Goal: Information Seeking & Learning: Learn about a topic

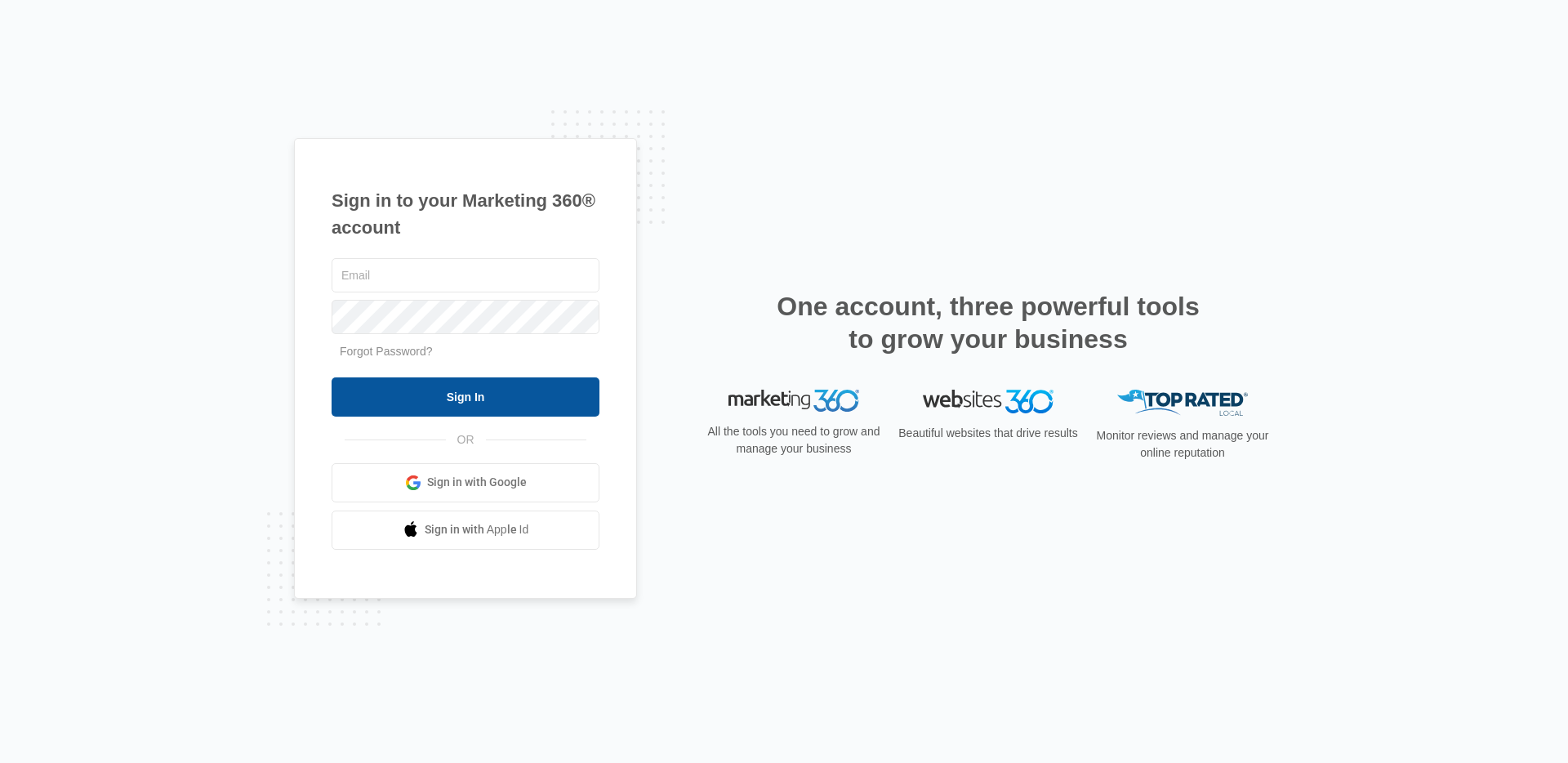
type input "[EMAIL_ADDRESS][PERSON_NAME][DOMAIN_NAME]"
click at [576, 404] on input "Sign In" at bounding box center [465, 397] width 268 height 40
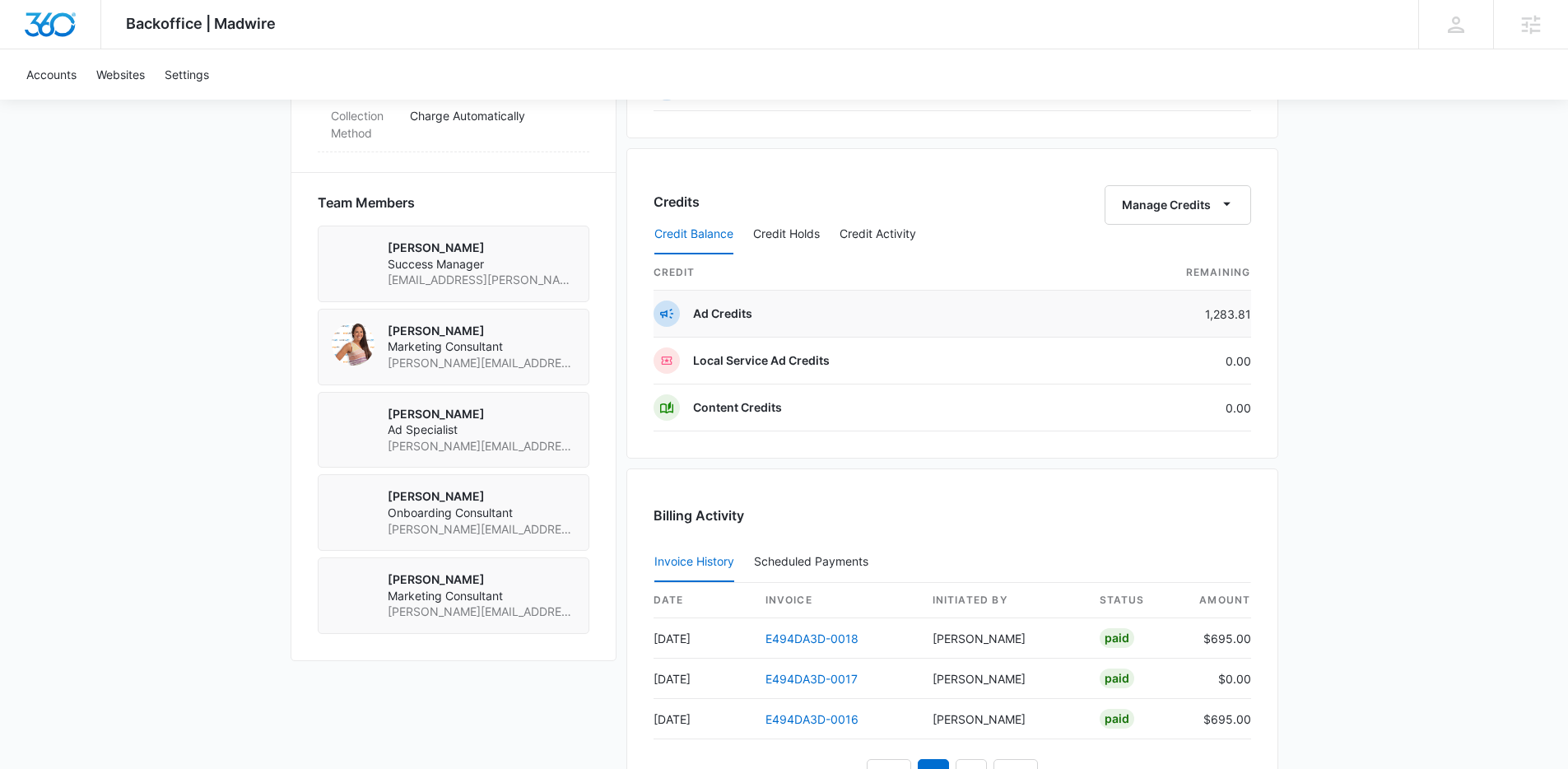
scroll to position [1125, 0]
click at [1198, 203] on button "Manage Credits" at bounding box center [1178, 204] width 146 height 40
click at [1175, 260] on div "Transfer Credits" at bounding box center [1169, 257] width 86 height 12
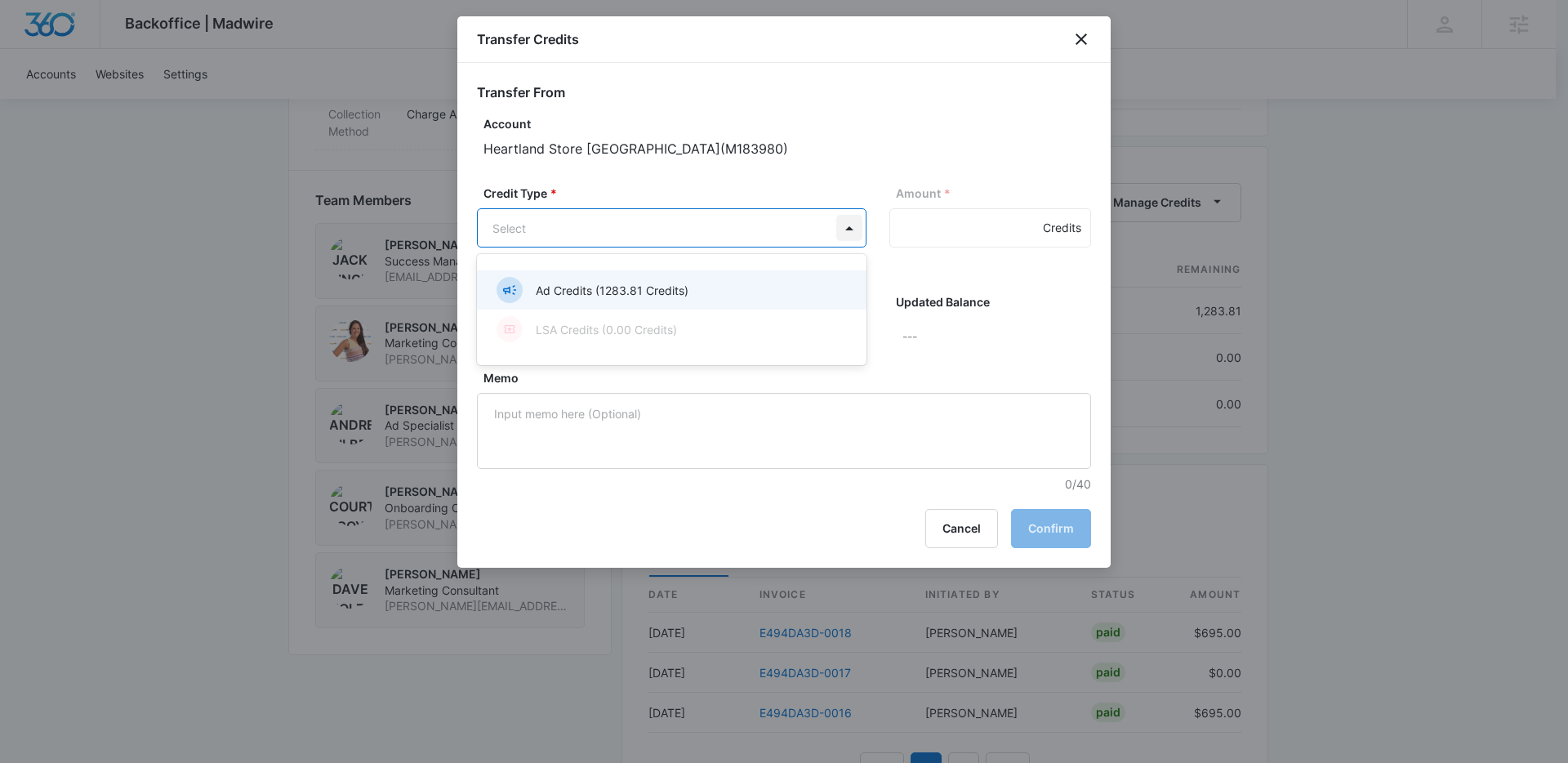
click at [839, 228] on body "Backoffice | Madwire Apps Settings Jack Bingham jack.bingham@madwire.com My Pro…" at bounding box center [784, 26] width 1568 height 2284
click at [751, 291] on div "Ad Credits (1283.81 Credits)" at bounding box center [670, 290] width 347 height 26
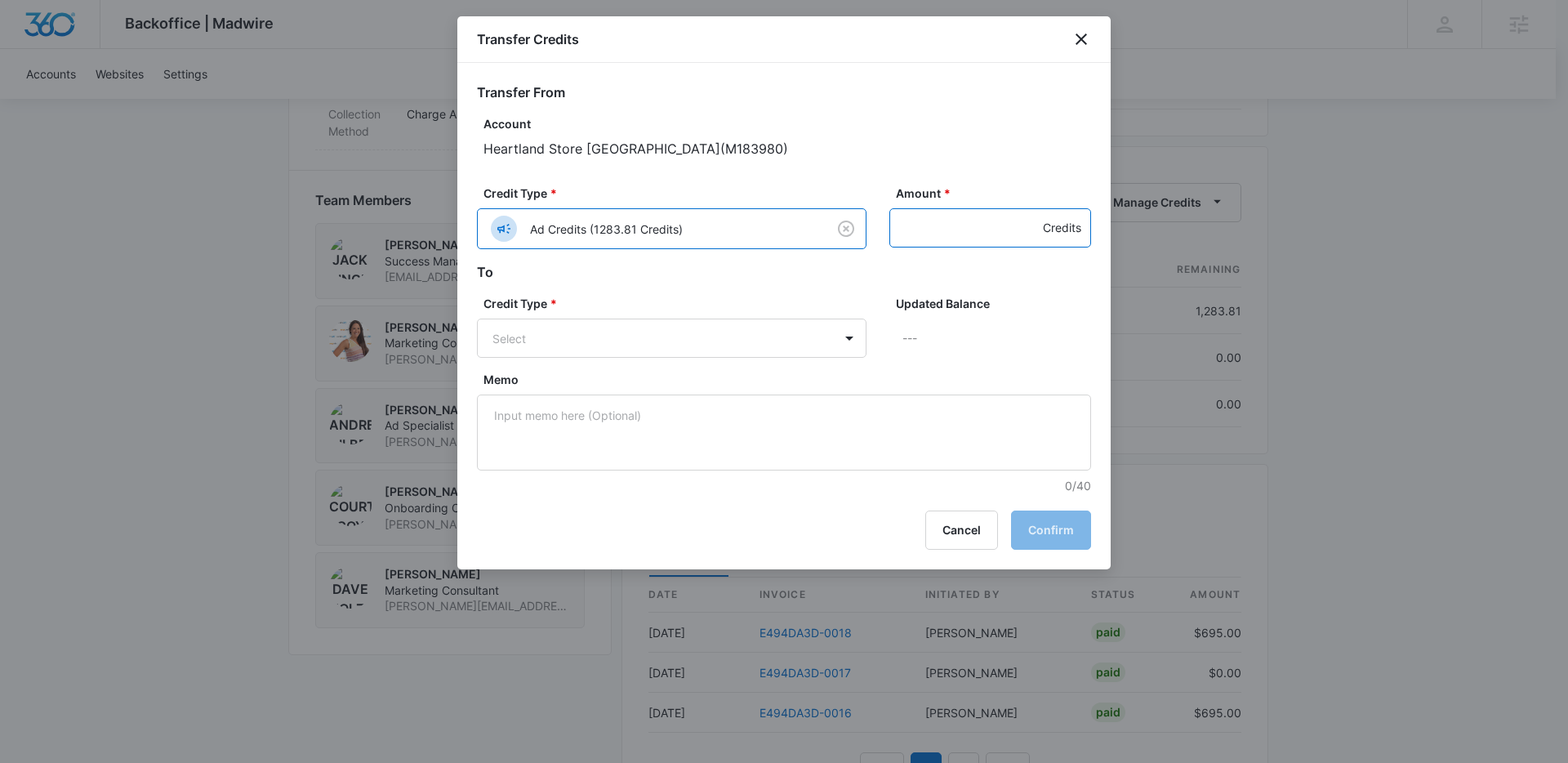
click at [950, 232] on input "Amount *" at bounding box center [990, 228] width 202 height 40
type input "200"
click at [839, 345] on body "Backoffice | Madwire Apps Settings Jack Bingham jack.bingham@madwire.com My Pro…" at bounding box center [784, 26] width 1568 height 2284
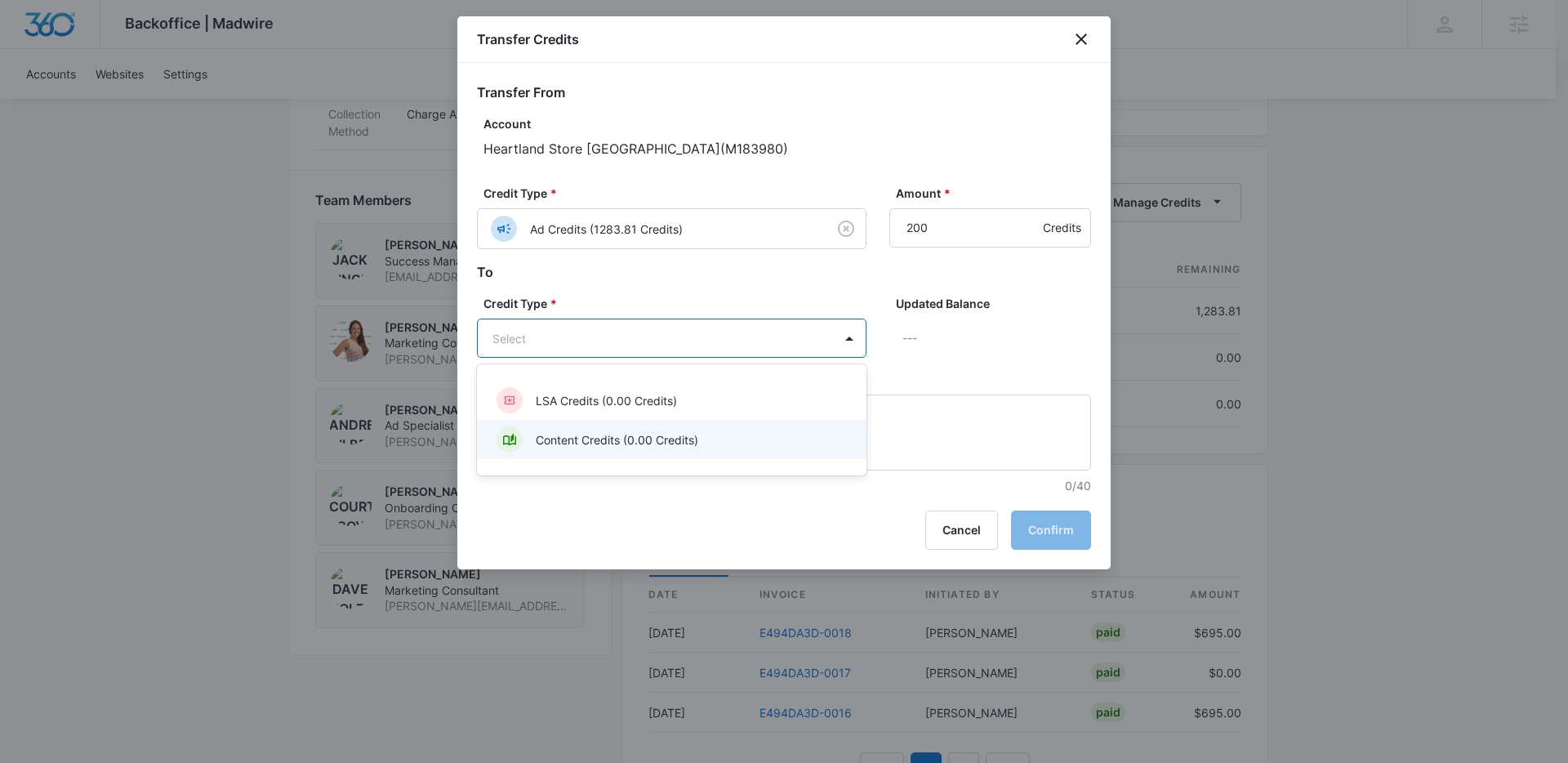
click at [700, 438] on div "Content Credits (0.00 Credits)" at bounding box center [670, 439] width 347 height 26
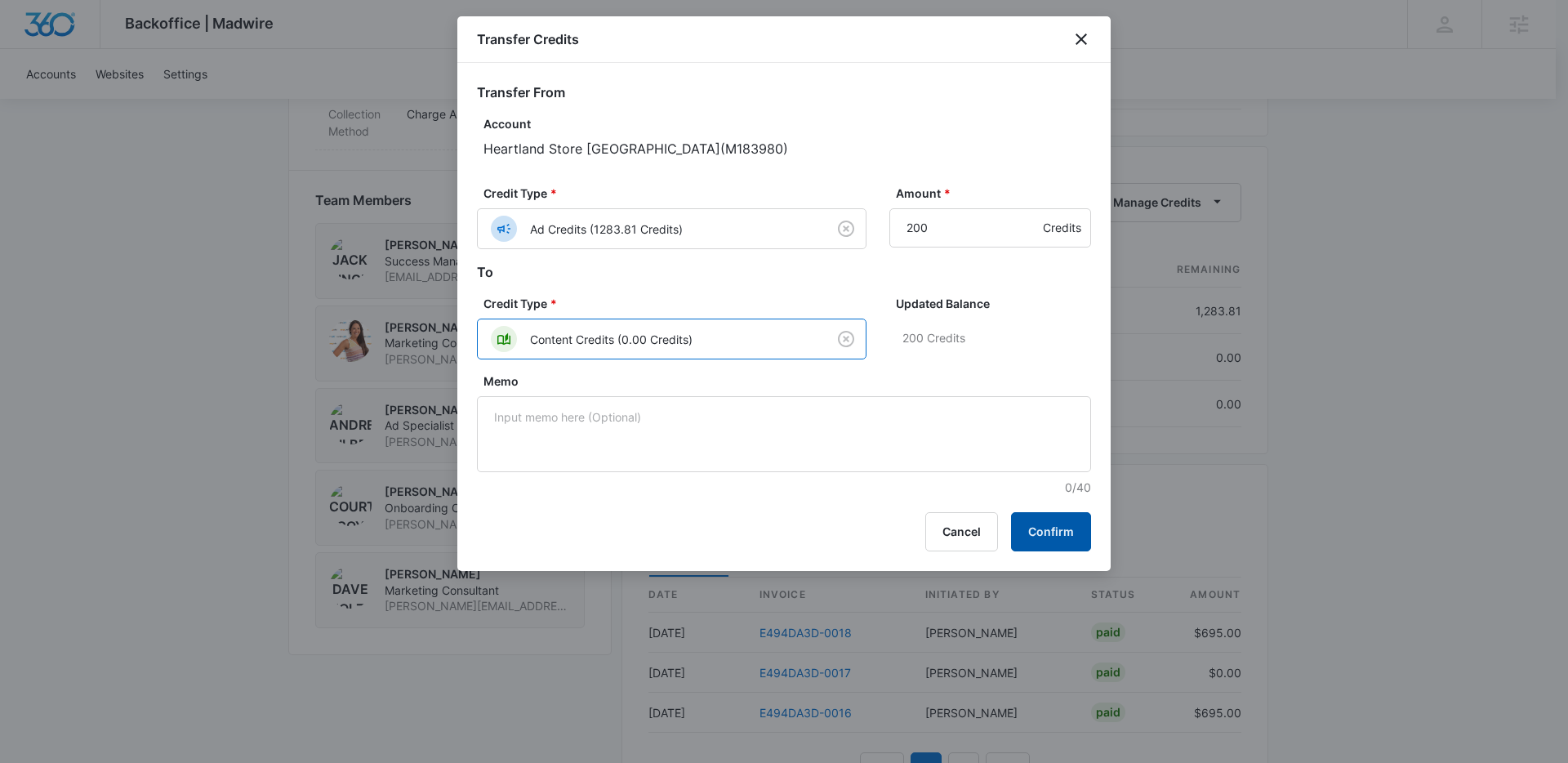
click at [1043, 522] on button "Confirm" at bounding box center [1051, 531] width 80 height 40
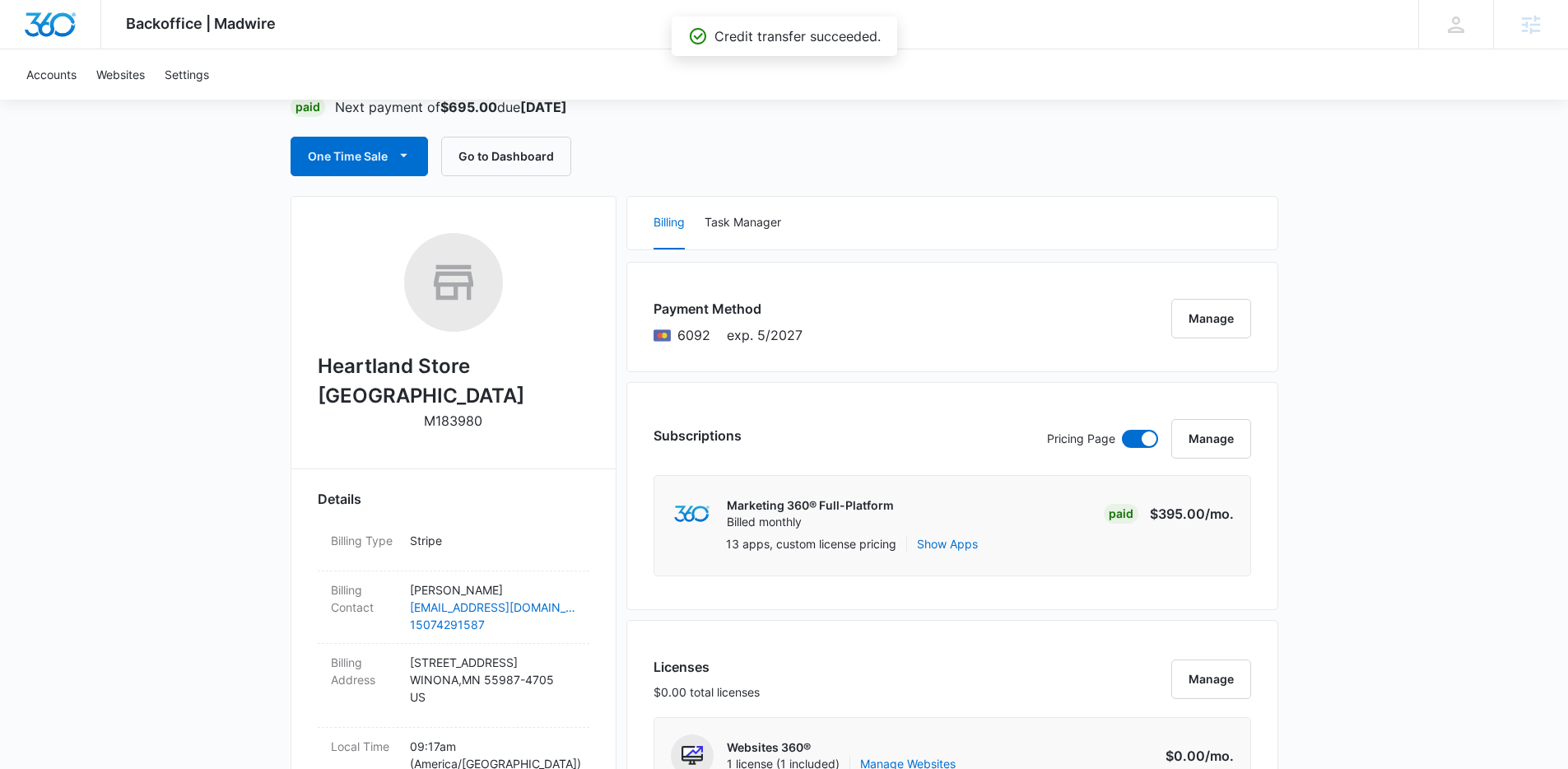
scroll to position [128, 0]
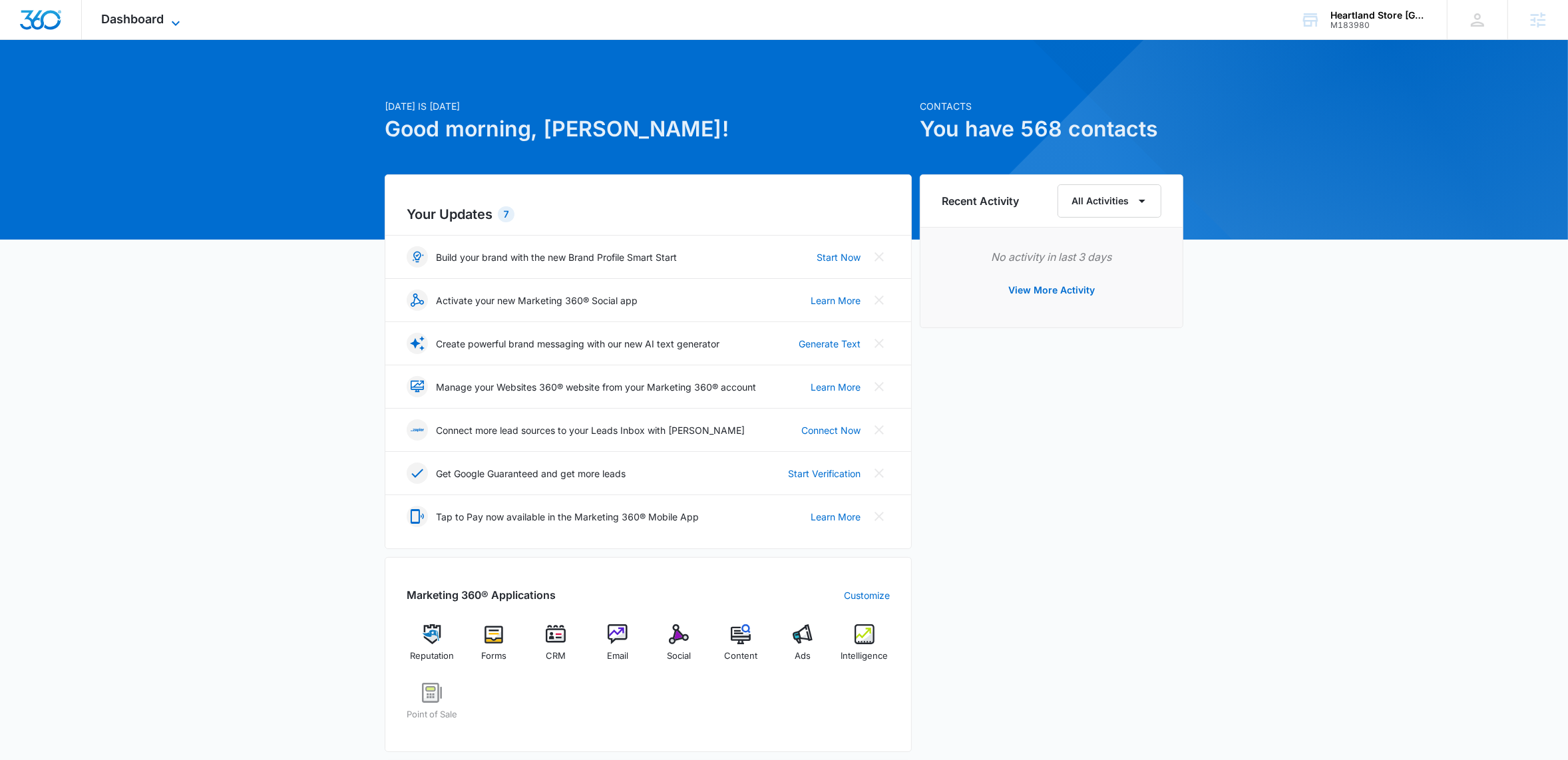
click at [181, 17] on icon at bounding box center [176, 23] width 16 height 16
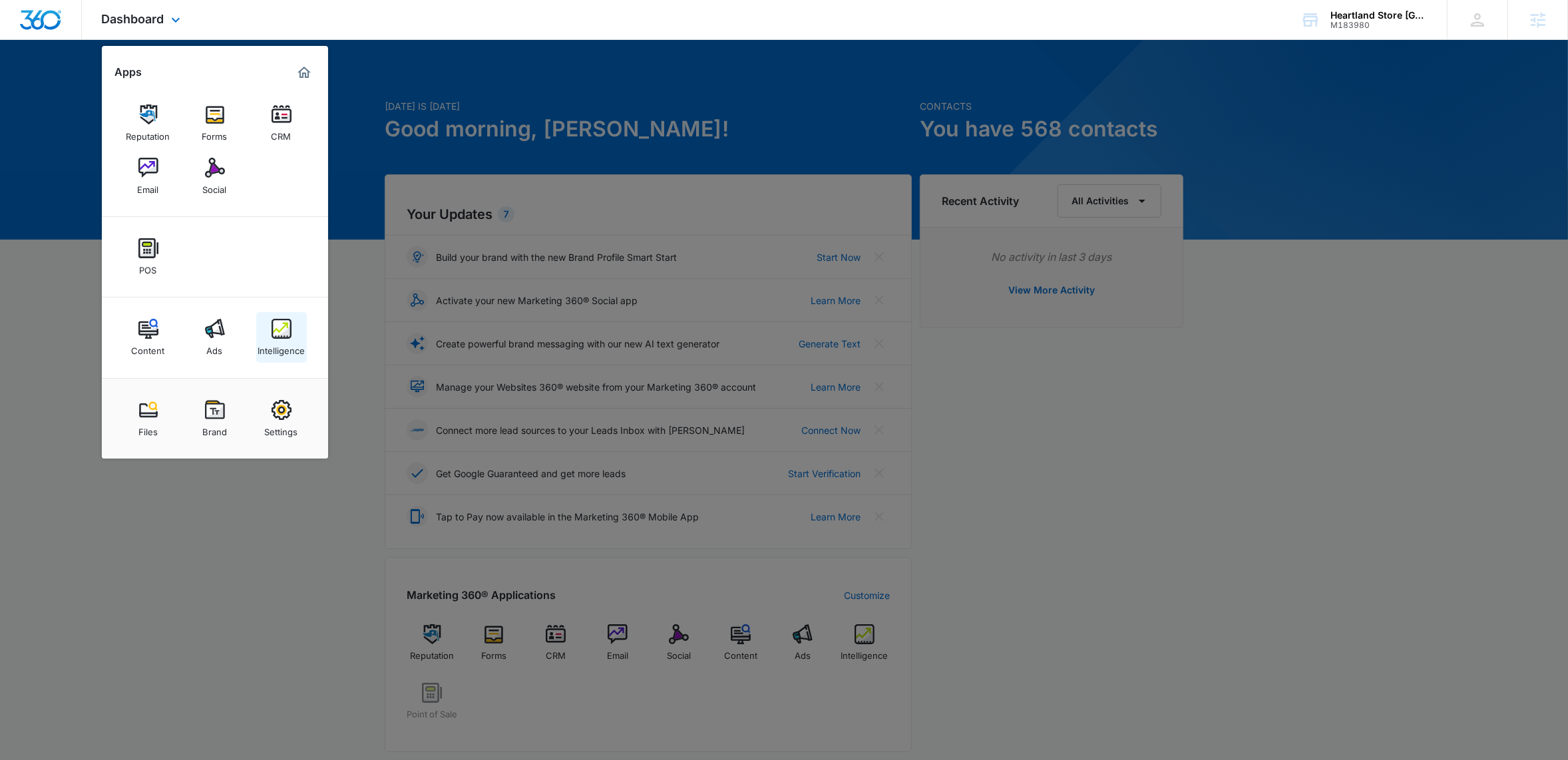
click at [293, 332] on link "Intelligence" at bounding box center [281, 337] width 50 height 50
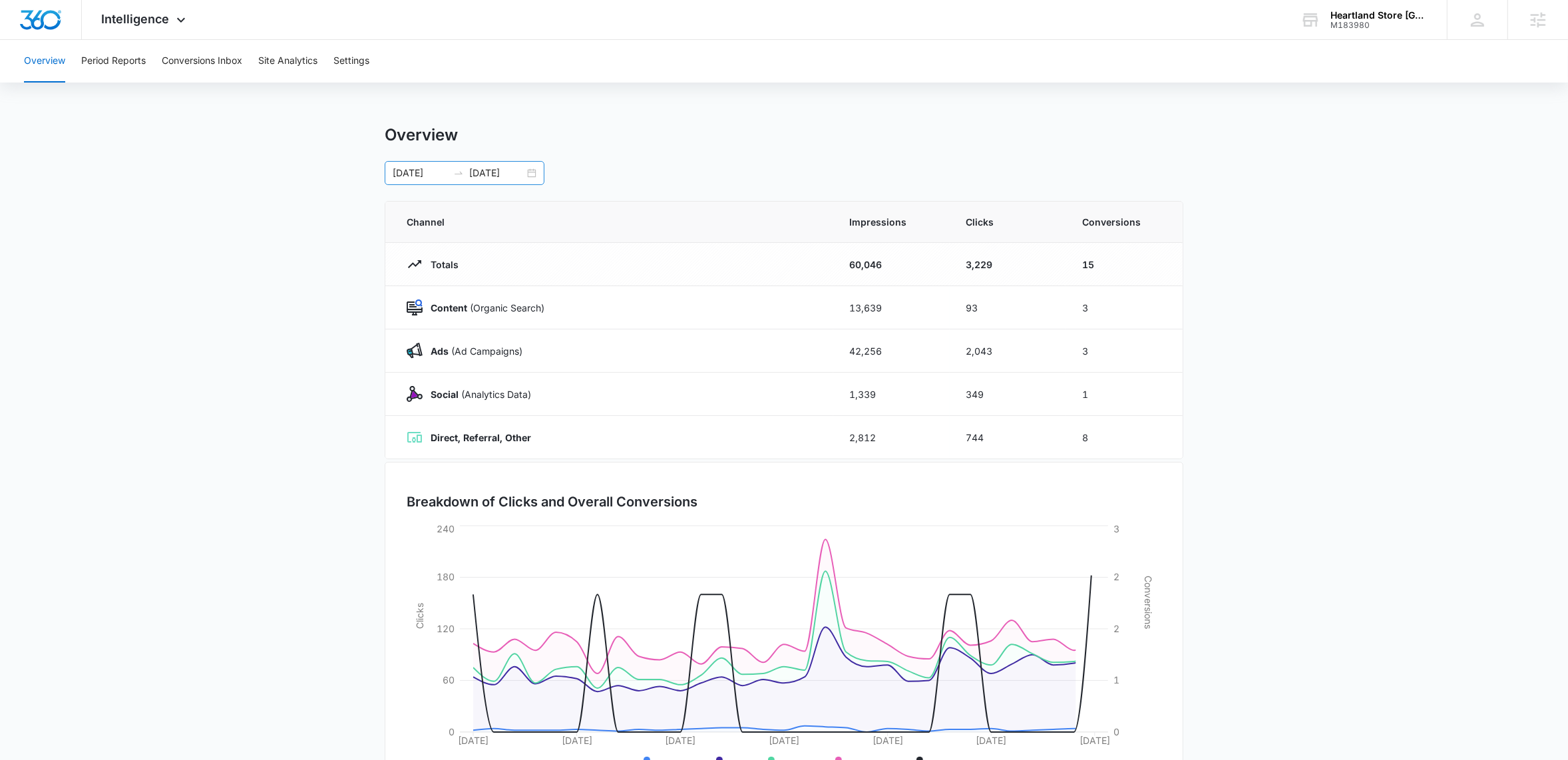
click at [531, 171] on div "08/08/2025 09/07/2025" at bounding box center [465, 173] width 160 height 24
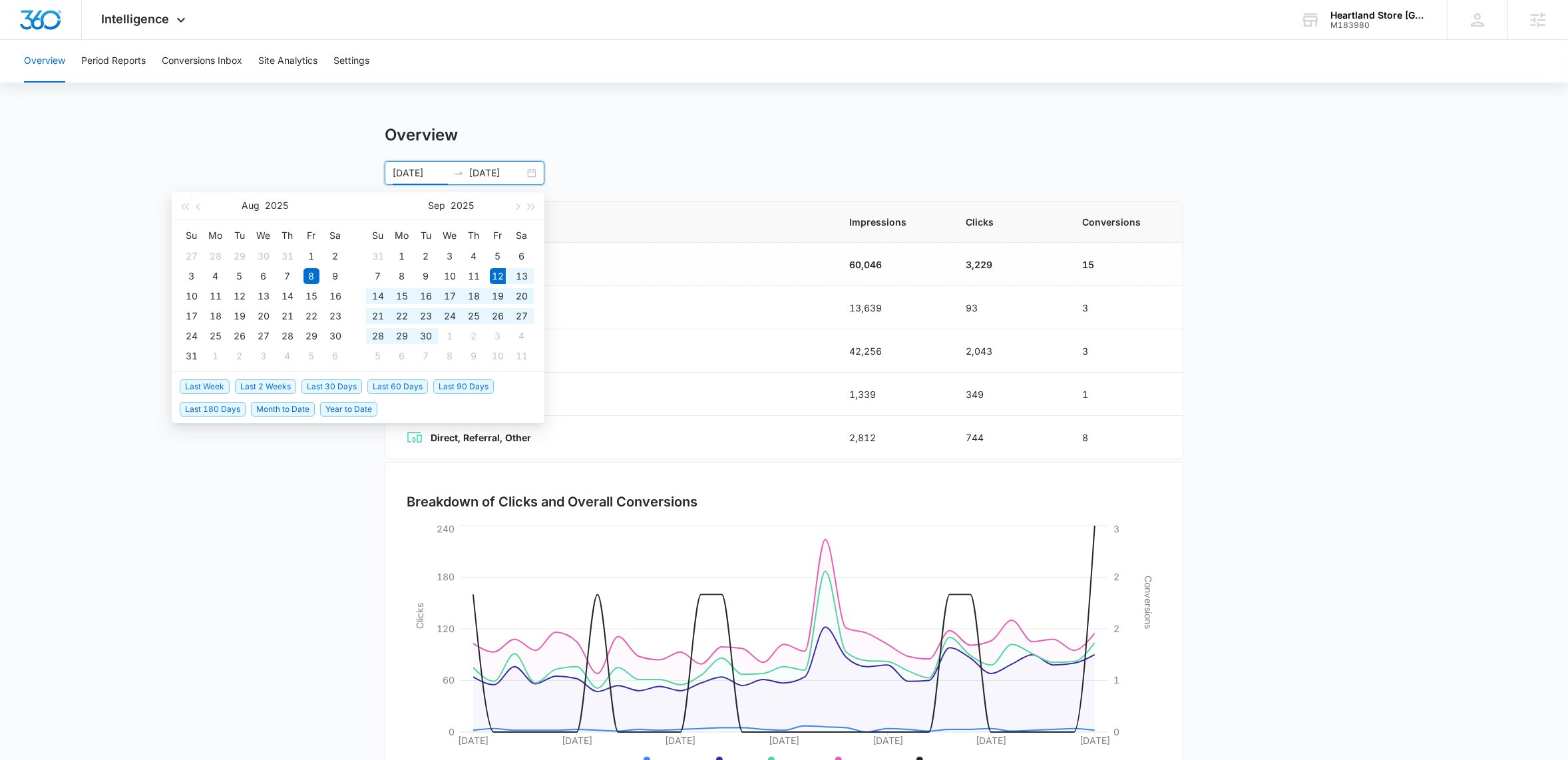
click at [330, 385] on span "Last 30 Days" at bounding box center [332, 387] width 60 height 15
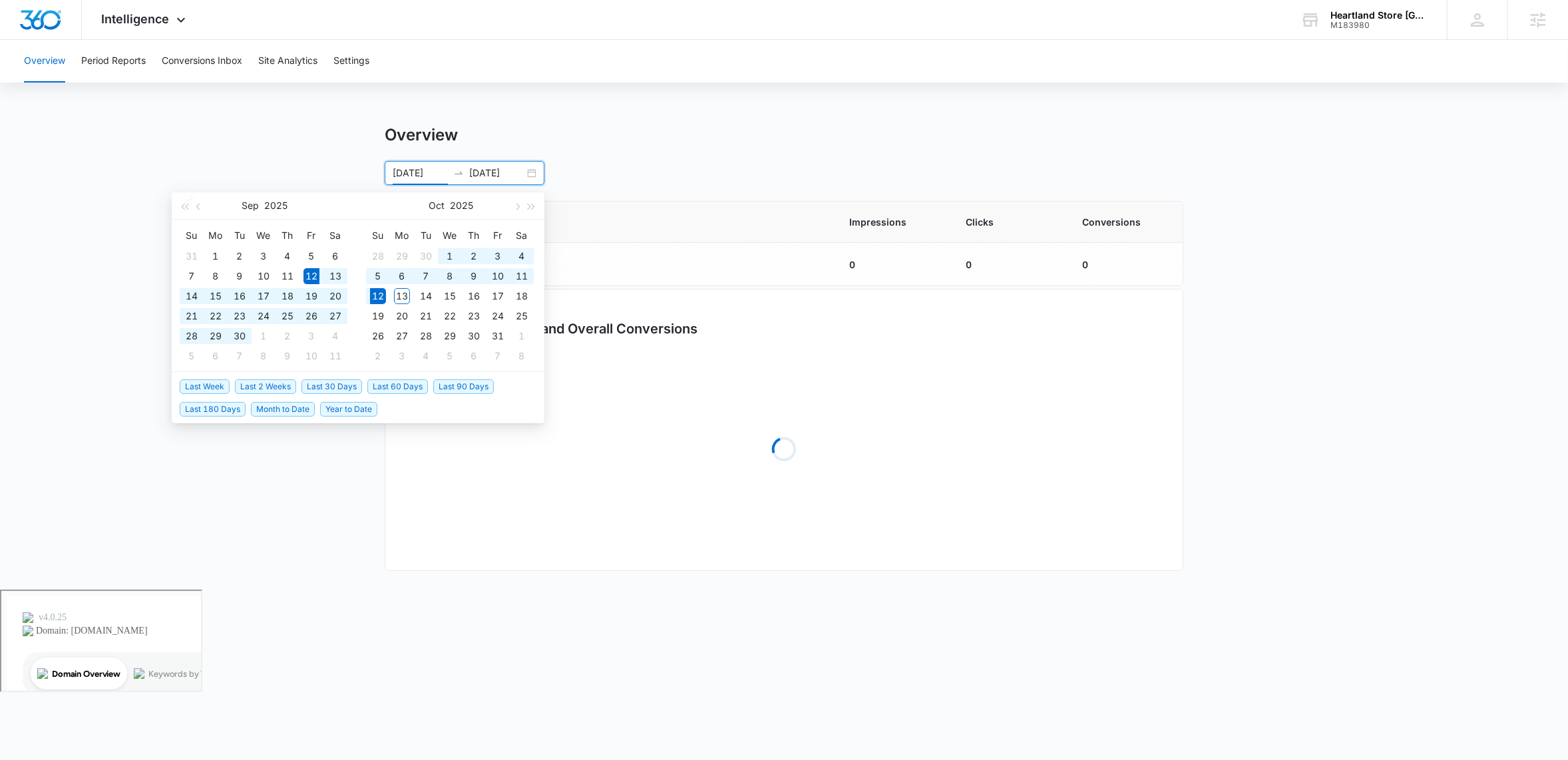
type input "[DATE]"
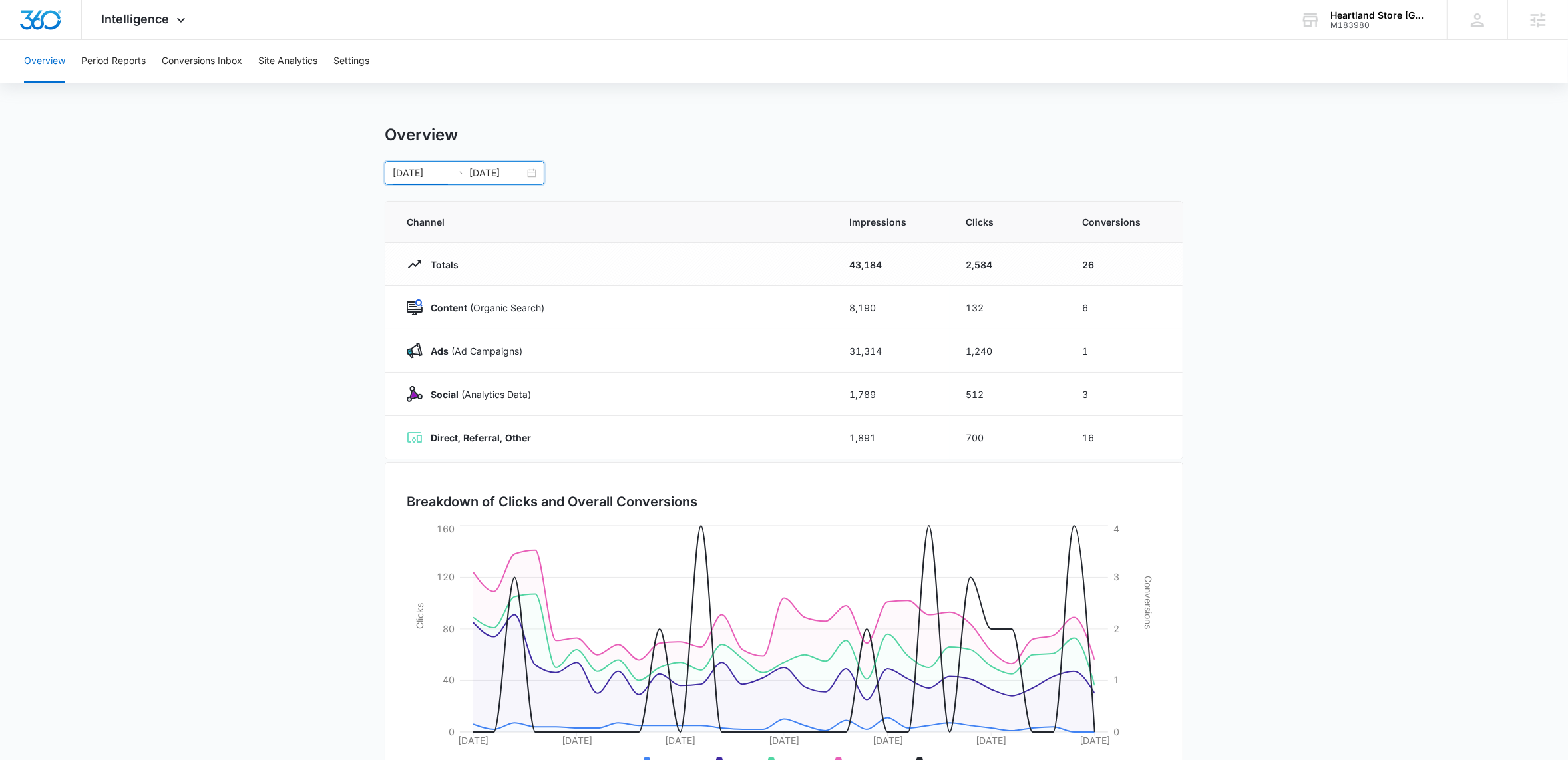
click at [81, 334] on main "Overview 09/12/2025 10/12/2025 Sep 2025 Su Mo Tu We Th Fr Sa 31 1 2 3 4 5 6 7 8…" at bounding box center [784, 474] width 1568 height 699
click at [132, 65] on button "Period Reports" at bounding box center [113, 60] width 64 height 42
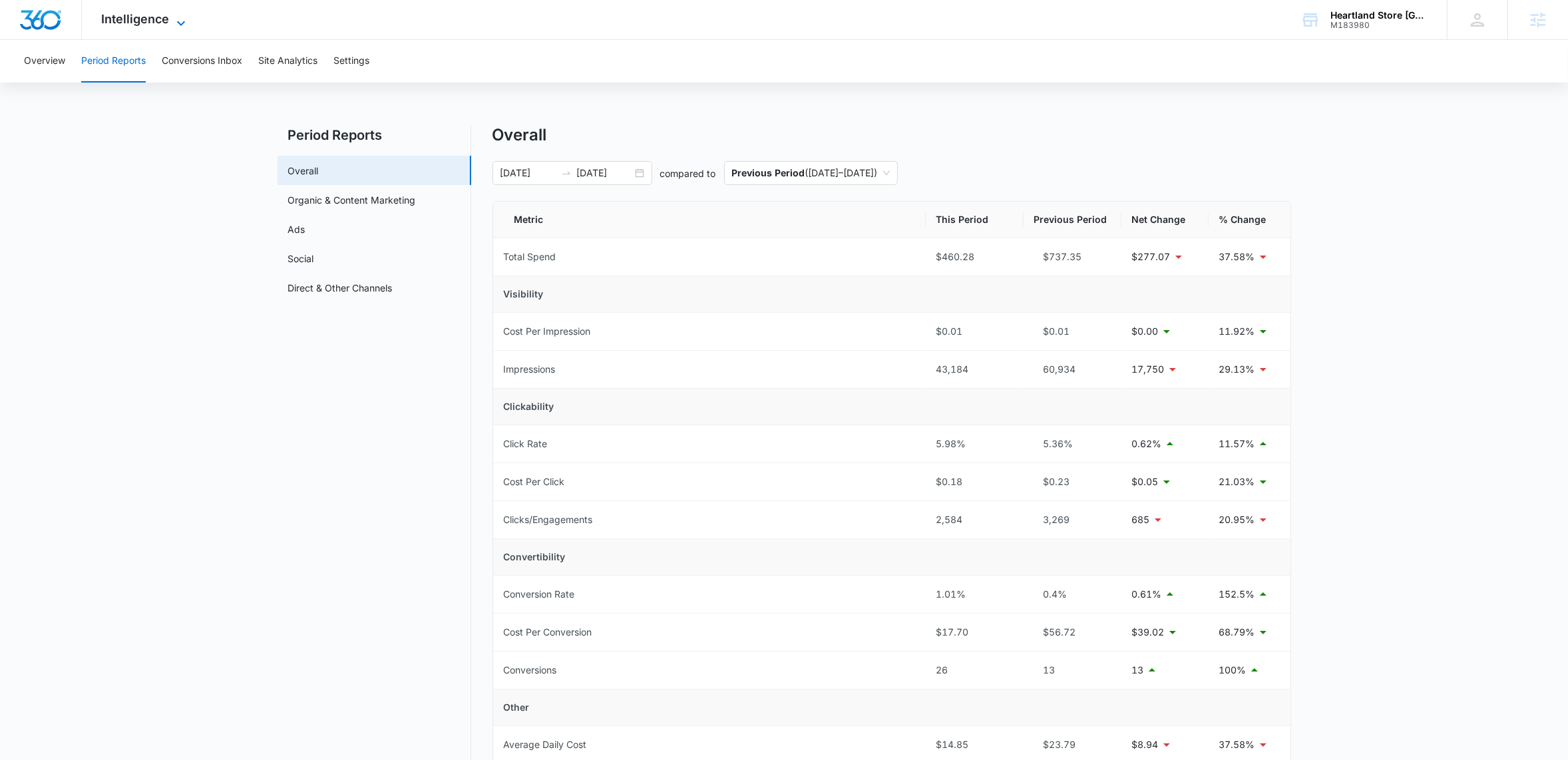
click at [184, 26] on icon at bounding box center [181, 23] width 16 height 16
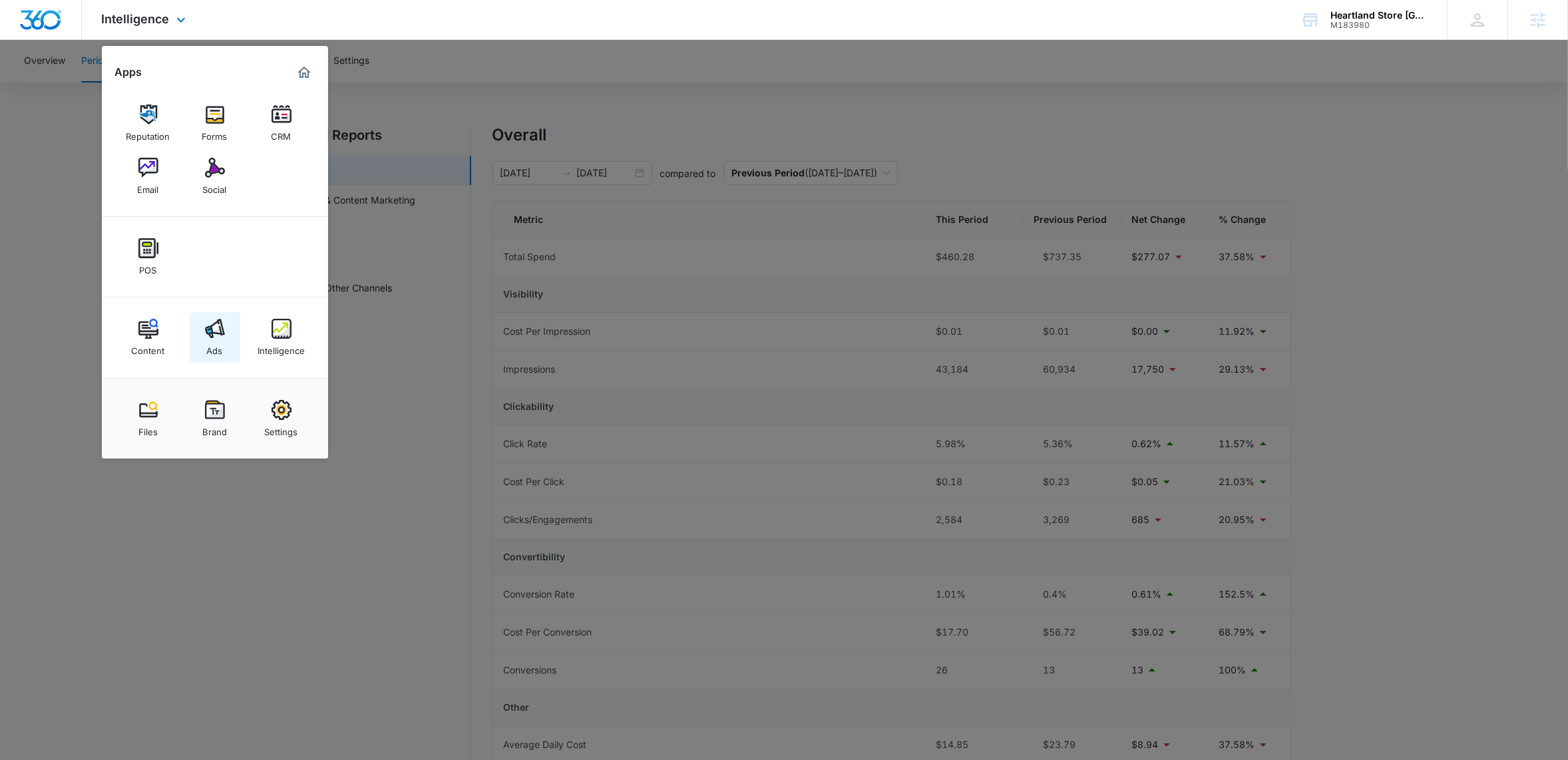
click at [216, 332] on img at bounding box center [215, 329] width 20 height 20
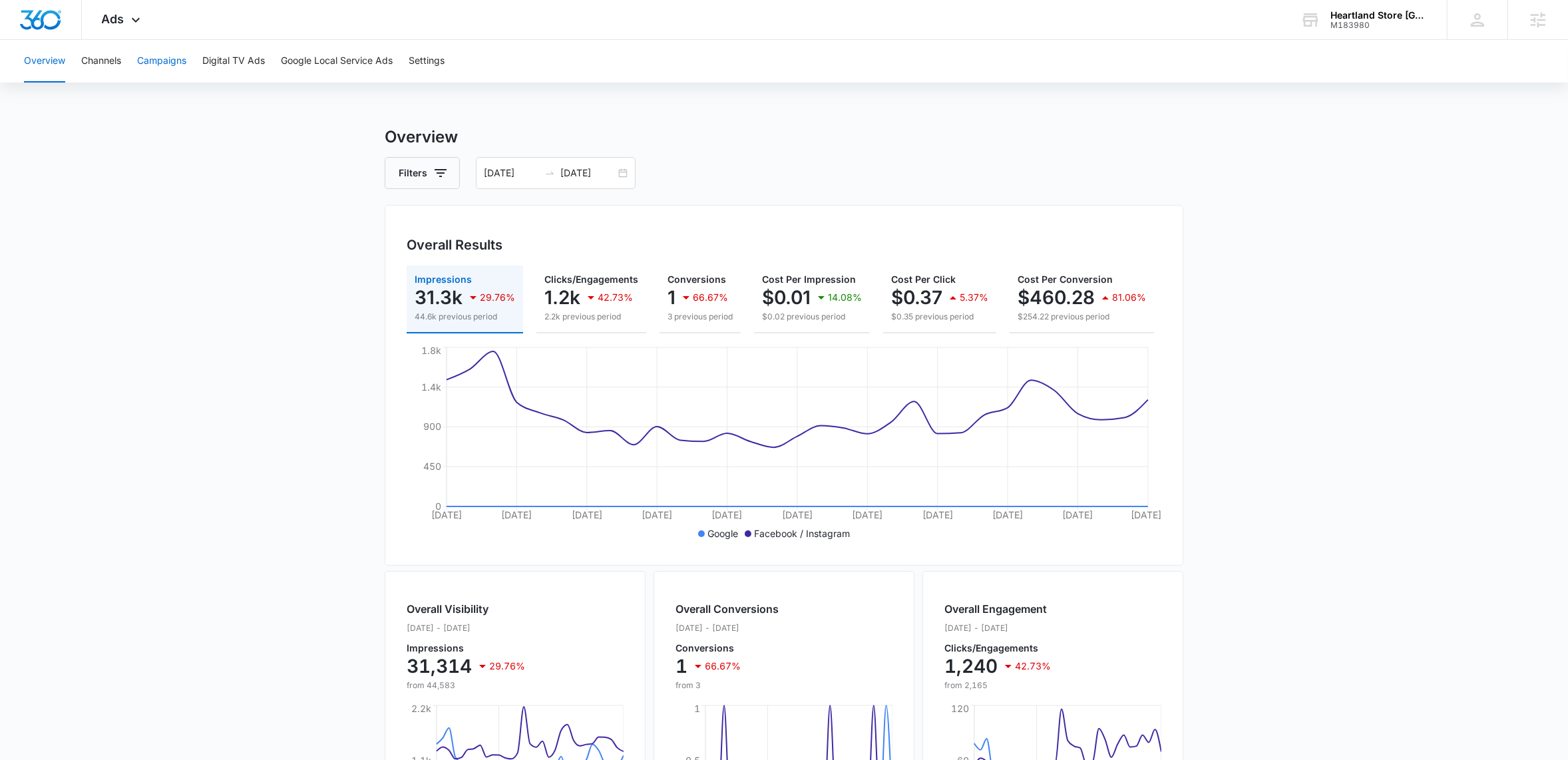
click at [156, 65] on button "Campaigns" at bounding box center [161, 60] width 49 height 42
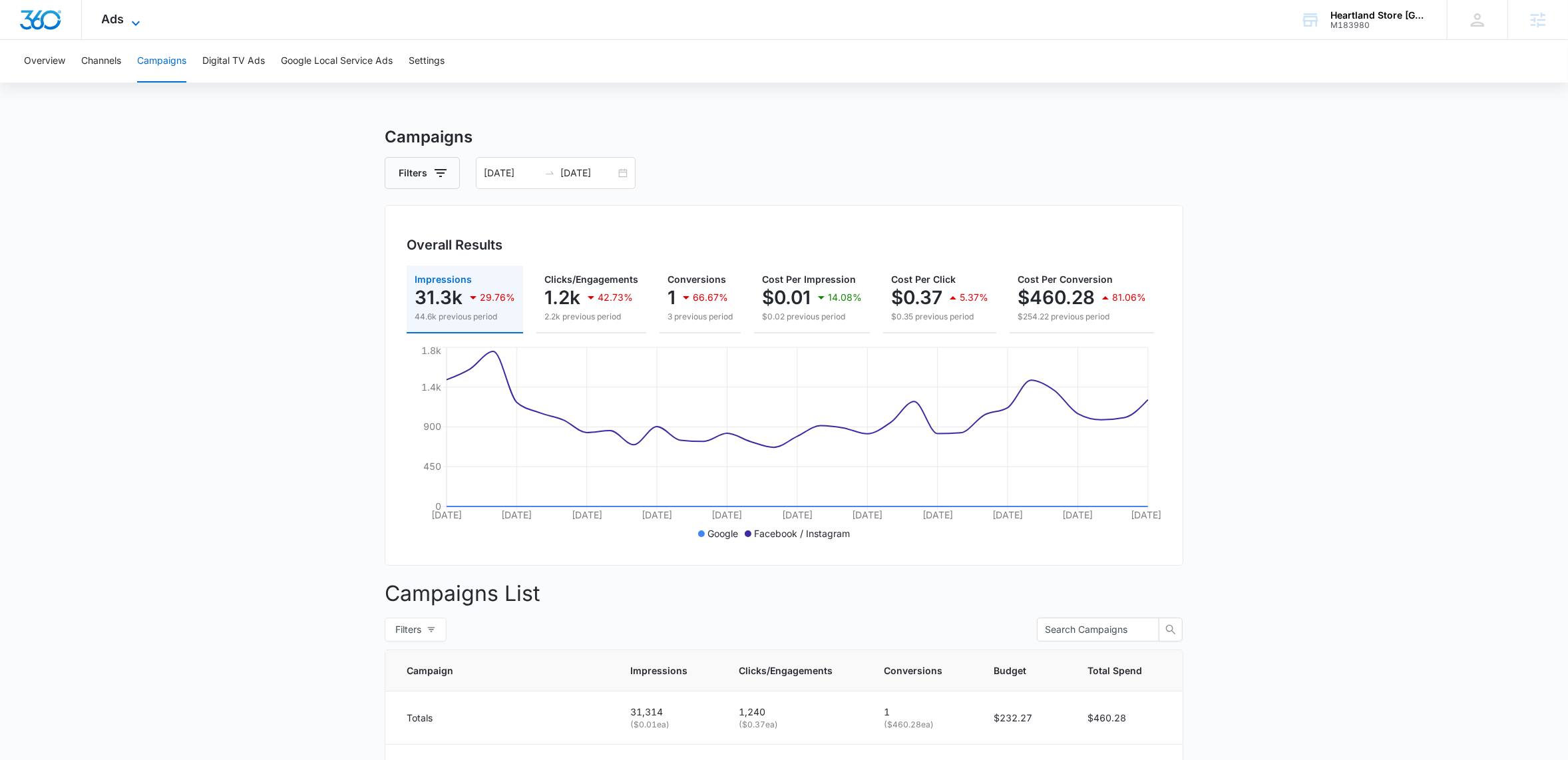
click at [135, 20] on icon at bounding box center [136, 23] width 16 height 16
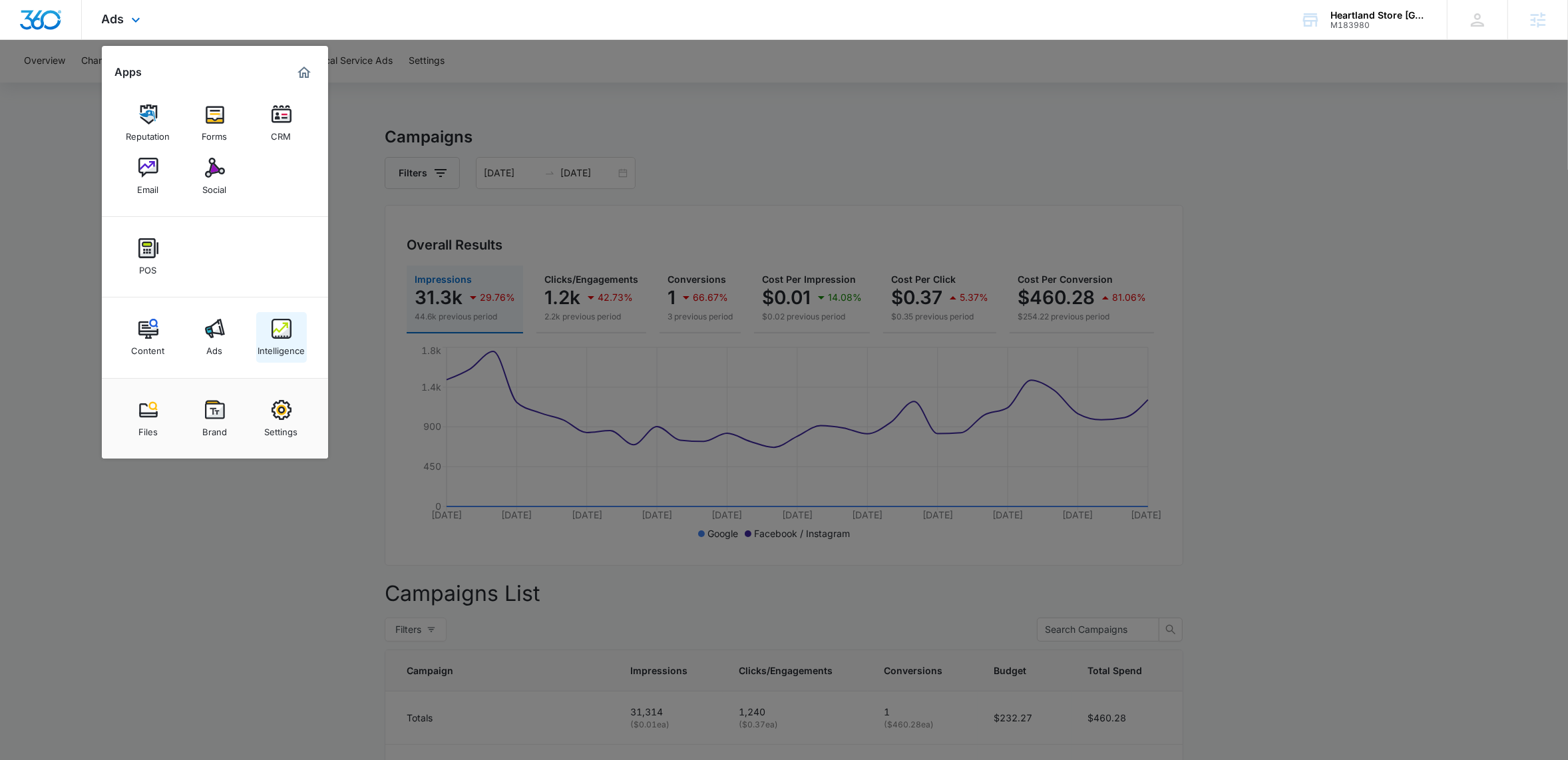
click at [288, 336] on img at bounding box center [281, 329] width 20 height 20
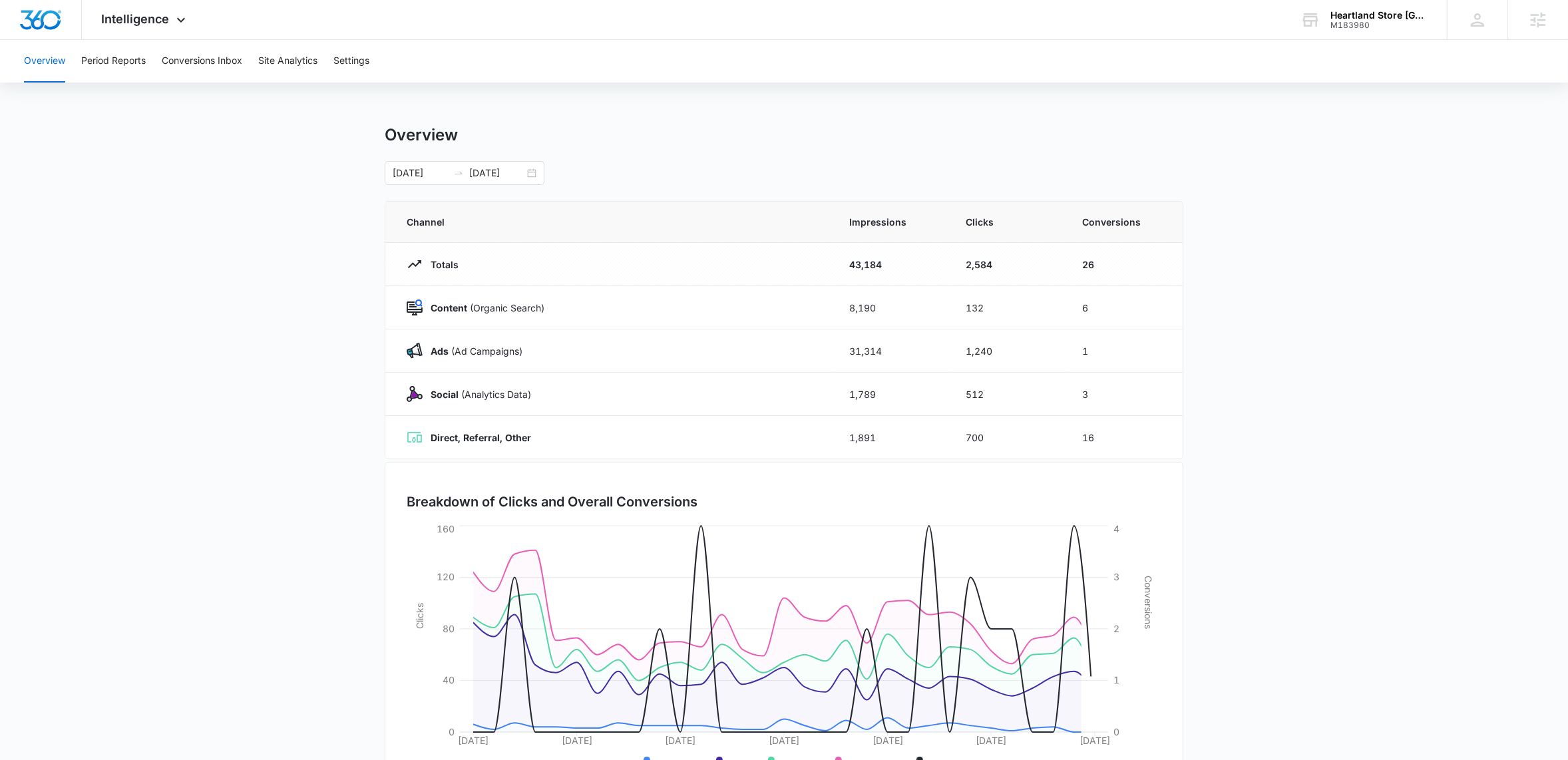
click at [277, 340] on main "Overview 09/12/2025 10/12/2025 Channel Impressions Clicks Conversions Totals 43…" at bounding box center [784, 474] width 1568 height 699
click at [301, 191] on main "Overview 09/12/2025 10/12/2025 Channel Impressions Clicks Conversions Totals 43…" at bounding box center [784, 474] width 1568 height 699
click at [205, 267] on main "Overview 09/12/2025 10/12/2025 Channel Impressions Clicks Conversions Totals 43…" at bounding box center [784, 474] width 1568 height 699
drag, startPoint x: 1084, startPoint y: 266, endPoint x: 1113, endPoint y: 268, distance: 29.1
click at [1113, 268] on td "26" at bounding box center [1124, 265] width 116 height 43
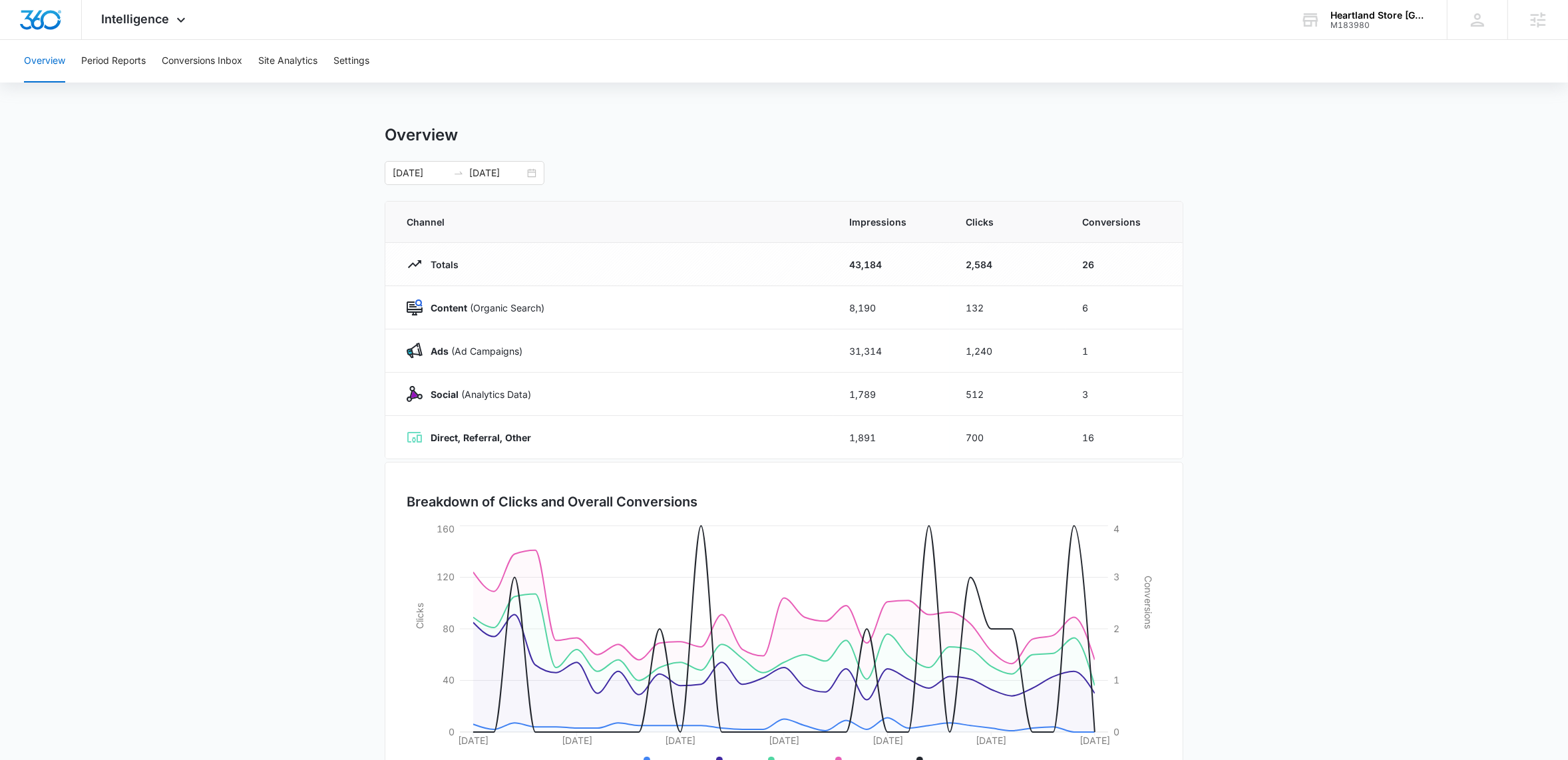
click at [103, 130] on main "Overview 09/12/2025 10/12/2025 Channel Impressions Clicks Conversions Totals 43…" at bounding box center [784, 474] width 1568 height 699
click at [120, 64] on button "Period Reports" at bounding box center [113, 60] width 64 height 42
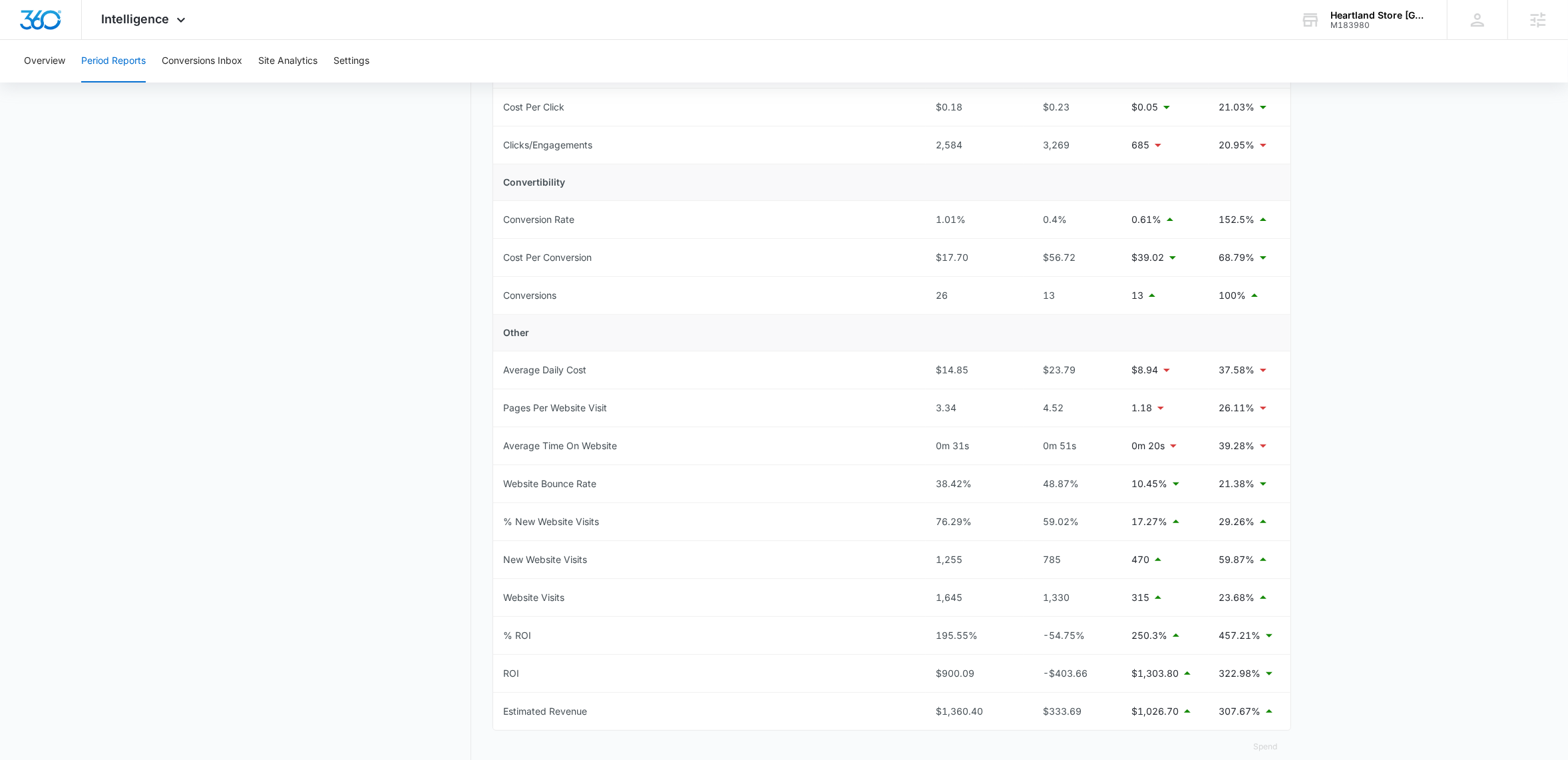
scroll to position [412, 0]
drag, startPoint x: 937, startPoint y: 260, endPoint x: 1062, endPoint y: 258, distance: 125.0
click at [1060, 258] on tr "Conversions 26 13 13 100%" at bounding box center [891, 258] width 797 height 38
click at [1483, 323] on main "Period Reports Overall Organic & Content Marketing Ads Social Direct & Other Ch…" at bounding box center [784, 234] width 1568 height 1044
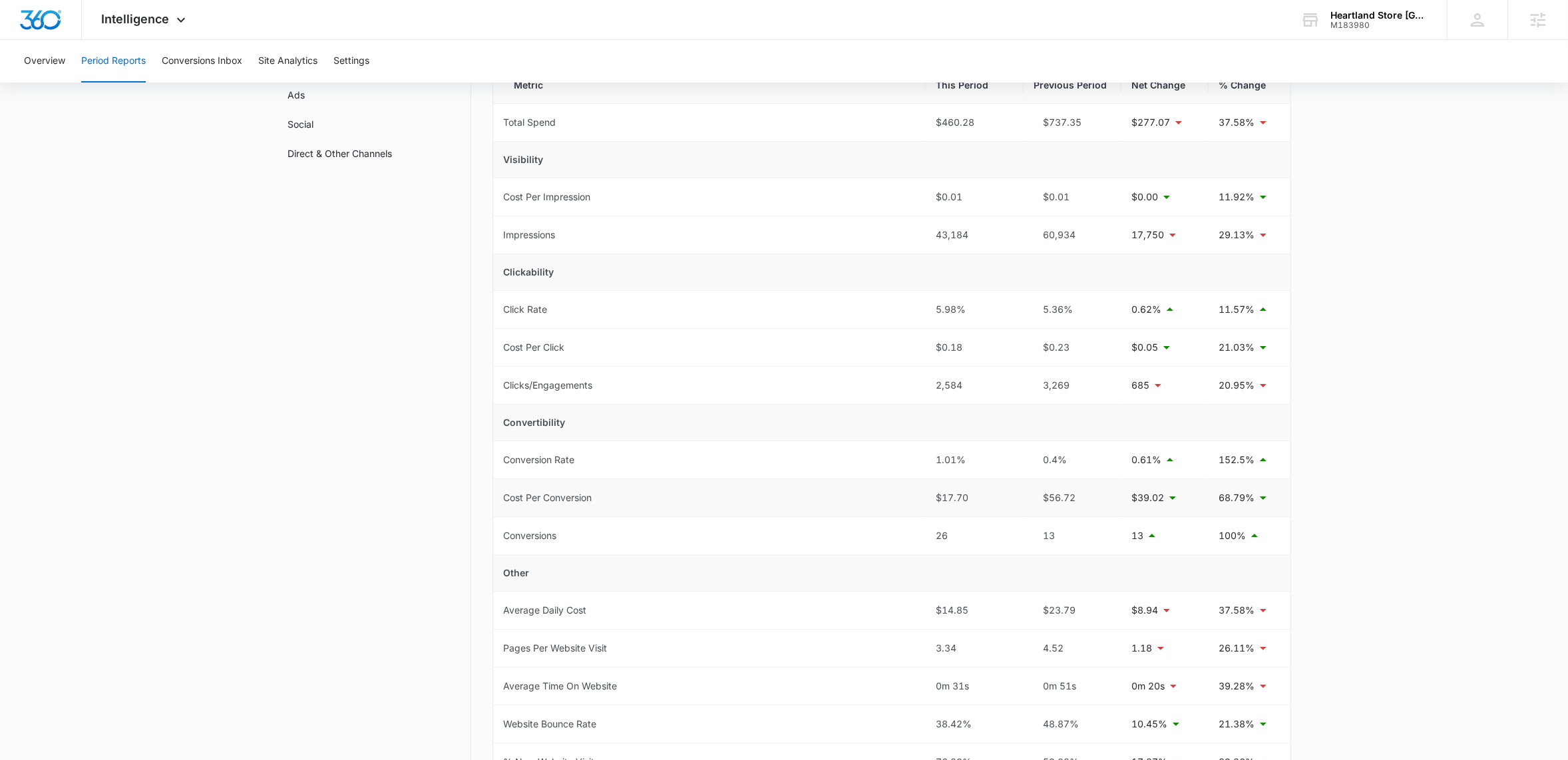
scroll to position [148, 0]
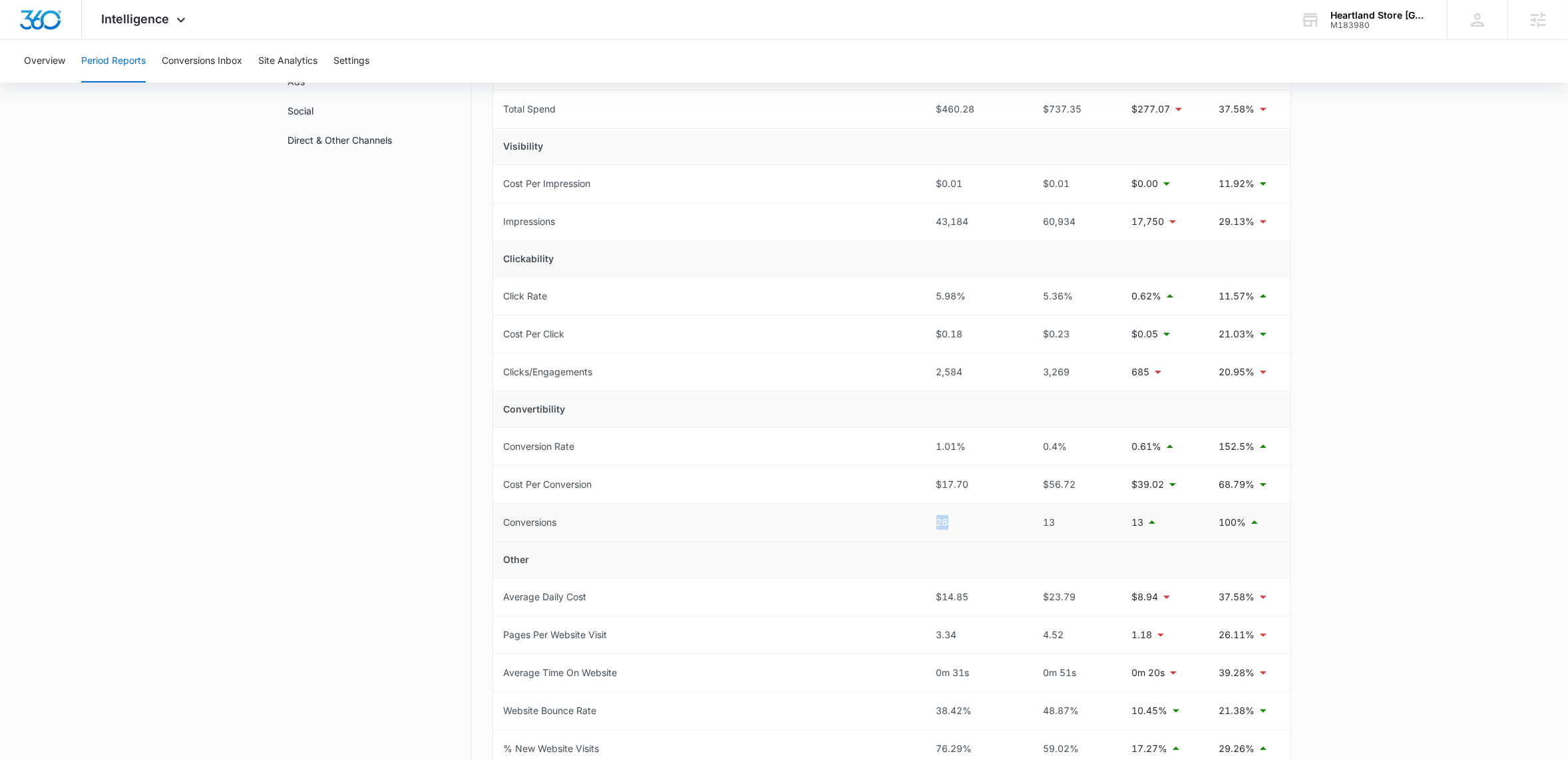
drag, startPoint x: 935, startPoint y: 527, endPoint x: 962, endPoint y: 532, distance: 27.5
click at [962, 532] on td "26" at bounding box center [974, 522] width 98 height 38
click at [1408, 540] on main "Period Reports Overall Organic & Content Marketing Ads Social Direct & Other Ch…" at bounding box center [784, 499] width 1568 height 1044
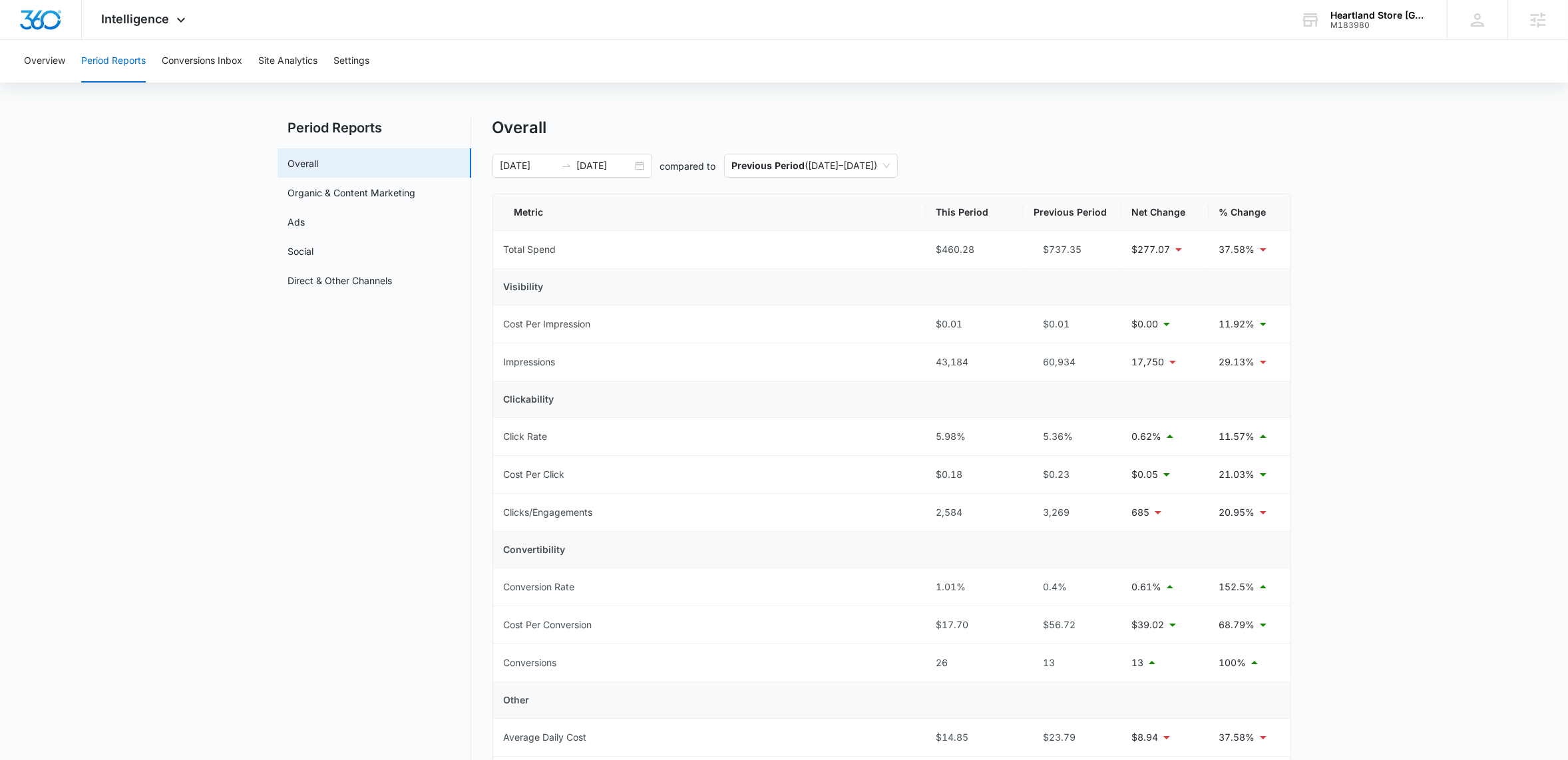
scroll to position [0, 0]
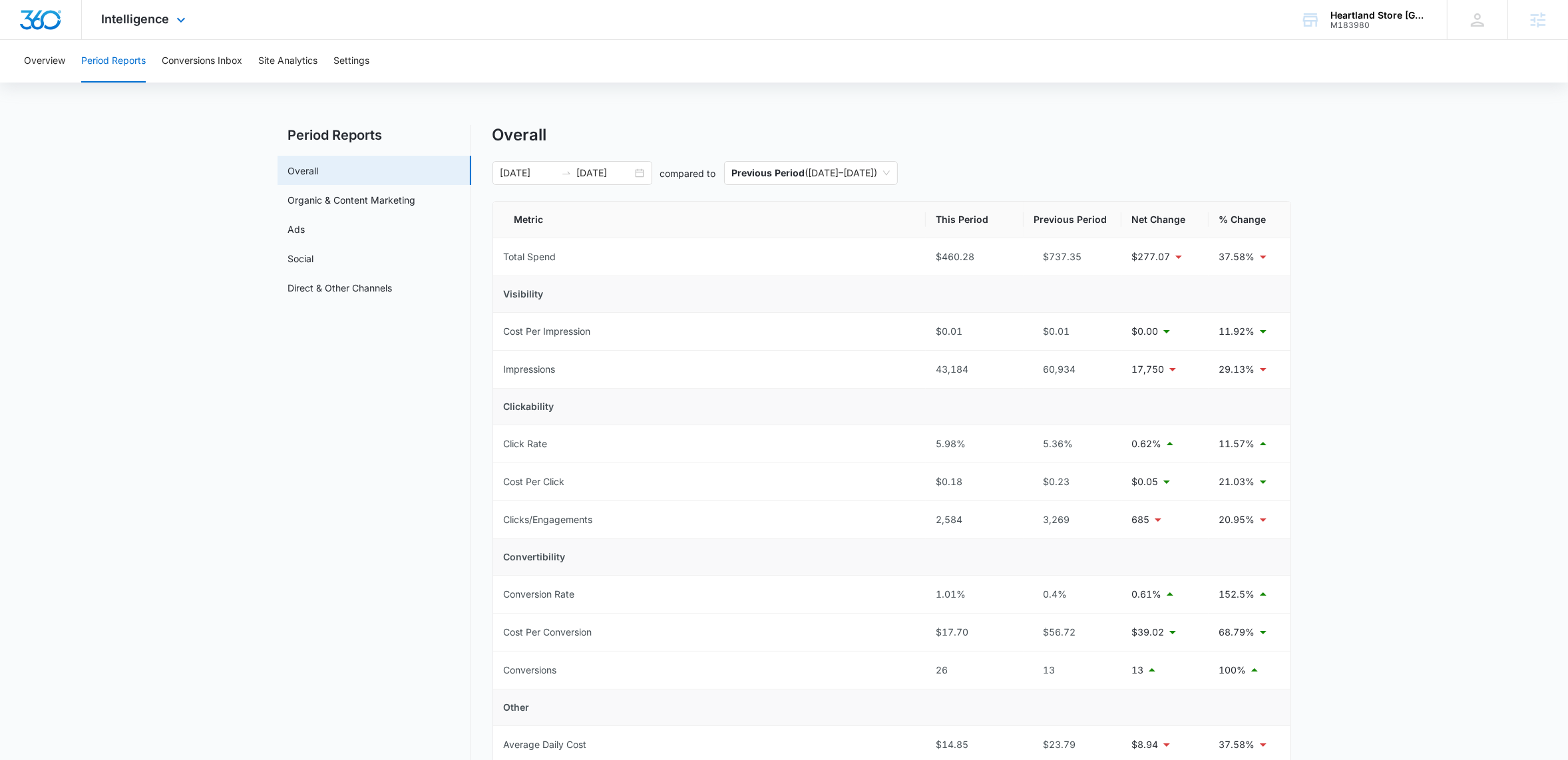
click at [188, 23] on div "Intelligence Apps Reputation Forms CRM Email Social POS Content Ads Intelligenc…" at bounding box center [145, 19] width 127 height 39
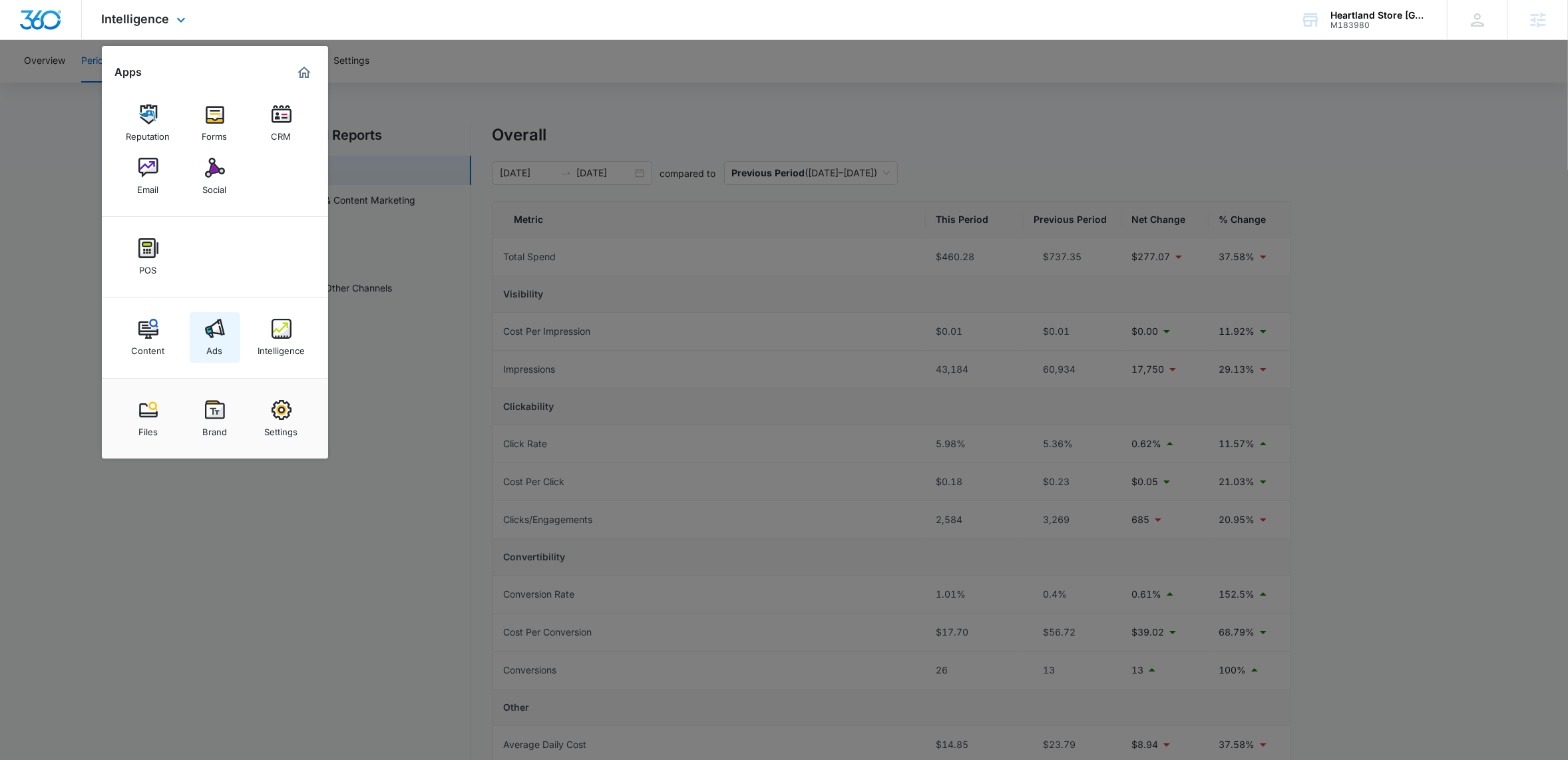
click at [210, 337] on img at bounding box center [215, 329] width 20 height 20
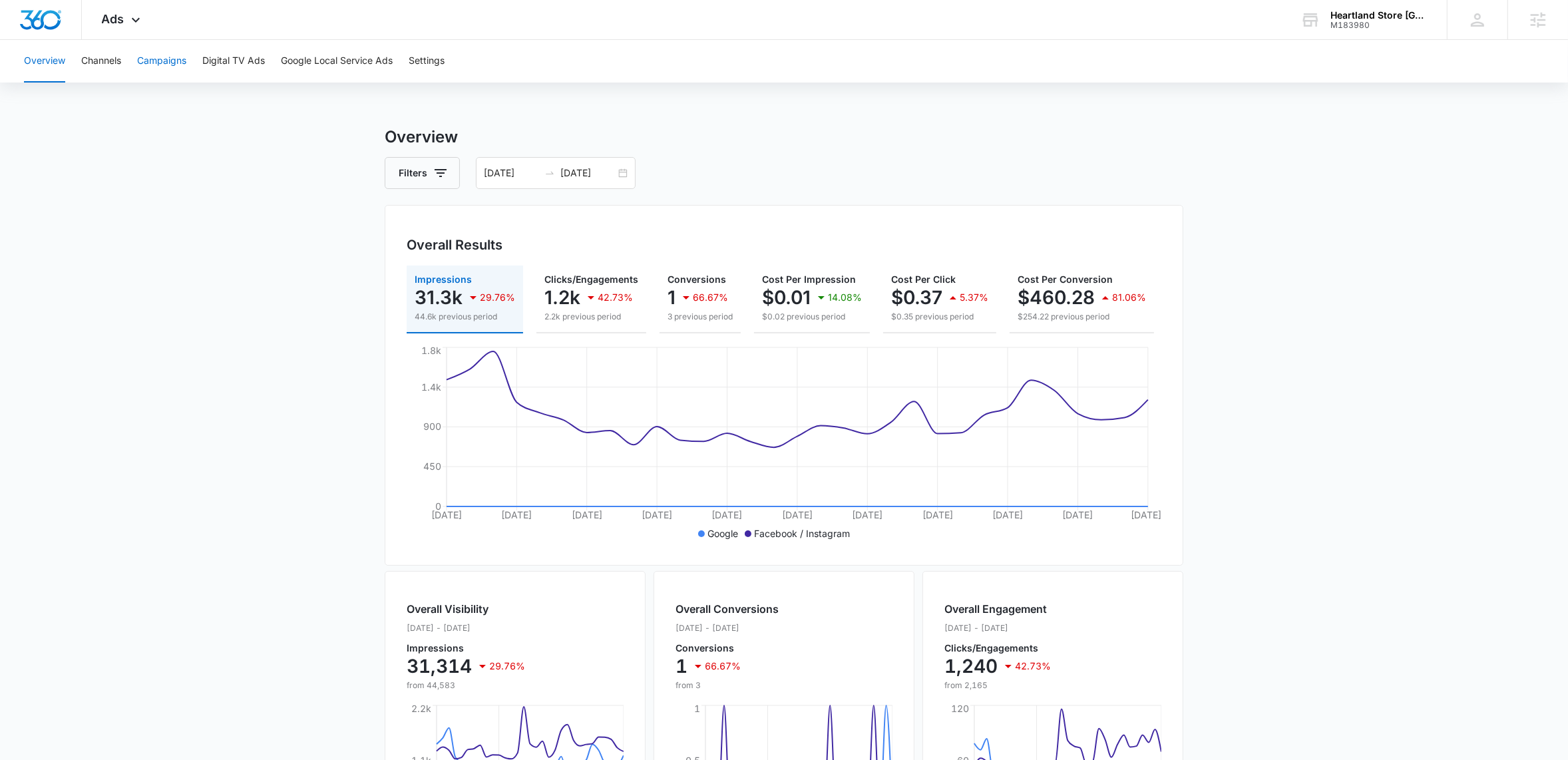
click at [159, 59] on button "Campaigns" at bounding box center [161, 60] width 49 height 42
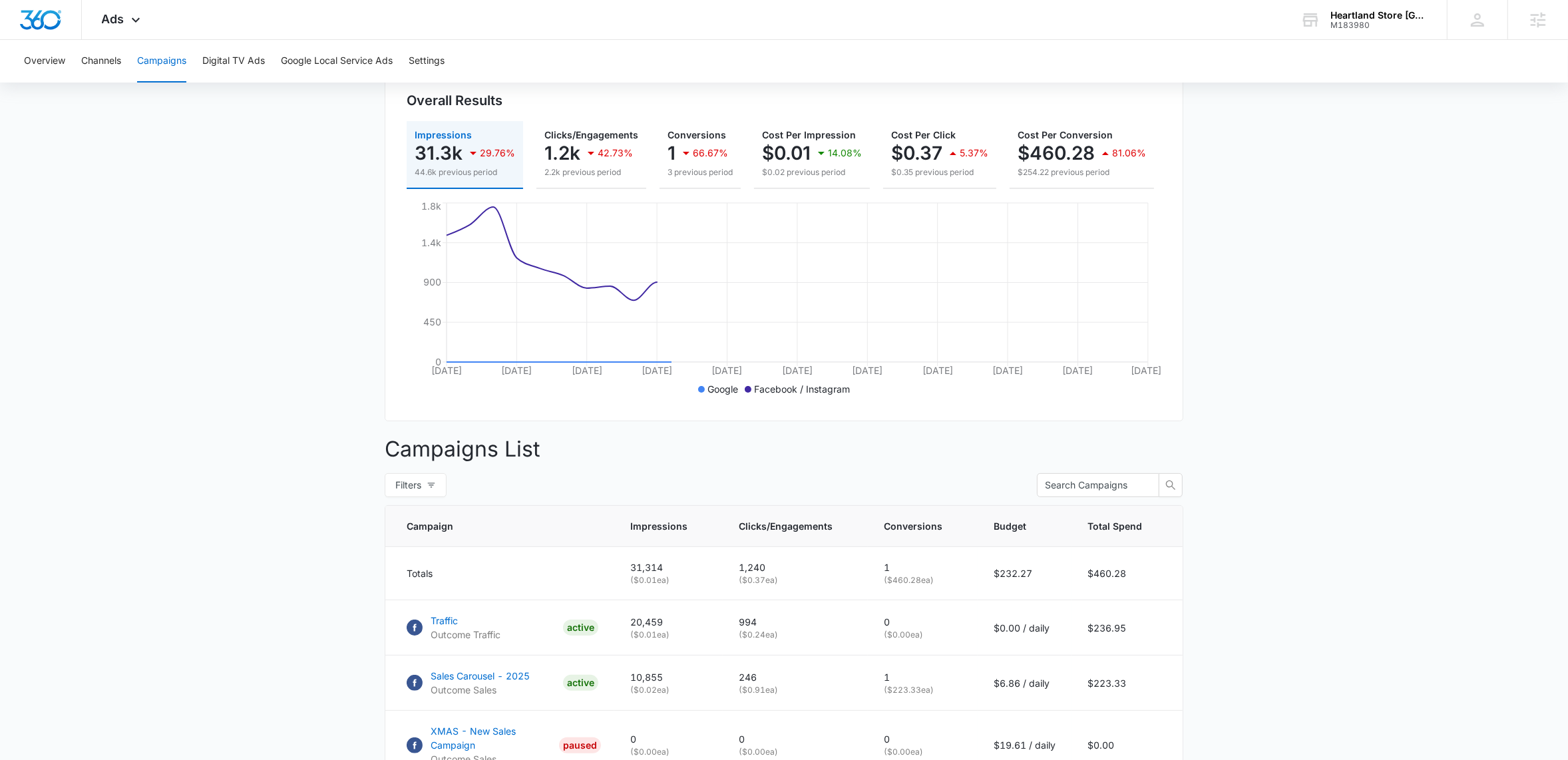
scroll to position [180, 0]
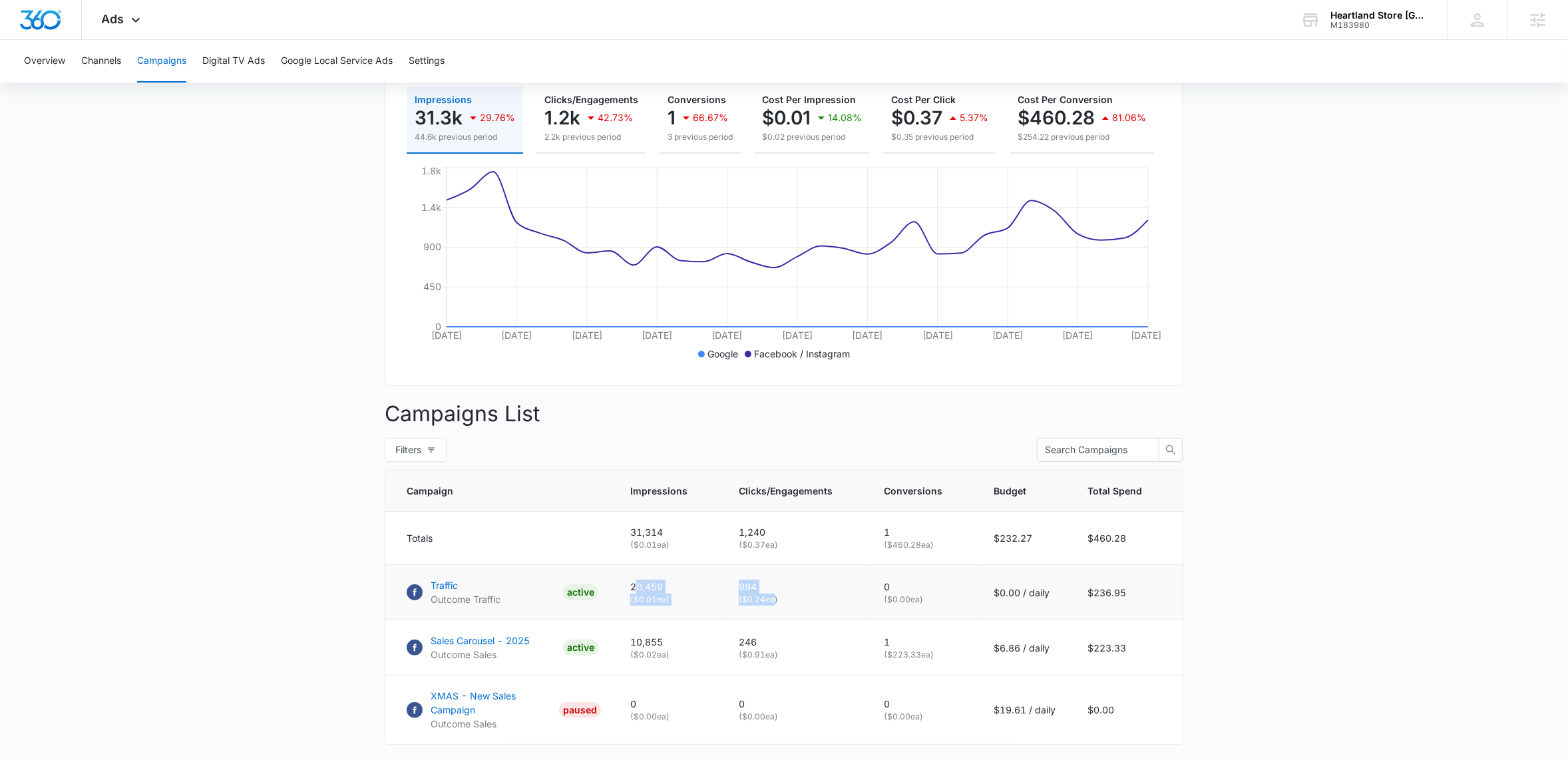
drag, startPoint x: 641, startPoint y: 604, endPoint x: 777, endPoint y: 610, distance: 136.1
click at [777, 610] on tr "Traffic Outcome Traffic ACTIVE 20,459 ( $0.01 ea) 994 ( $0.24 ea) 0 ( $0.00 ea)…" at bounding box center [784, 592] width 797 height 55
click at [777, 606] on p "( $0.24 ea)" at bounding box center [795, 600] width 113 height 12
click at [747, 593] on p "994" at bounding box center [795, 586] width 113 height 14
drag, startPoint x: 634, startPoint y: 597, endPoint x: 749, endPoint y: 593, distance: 115.1
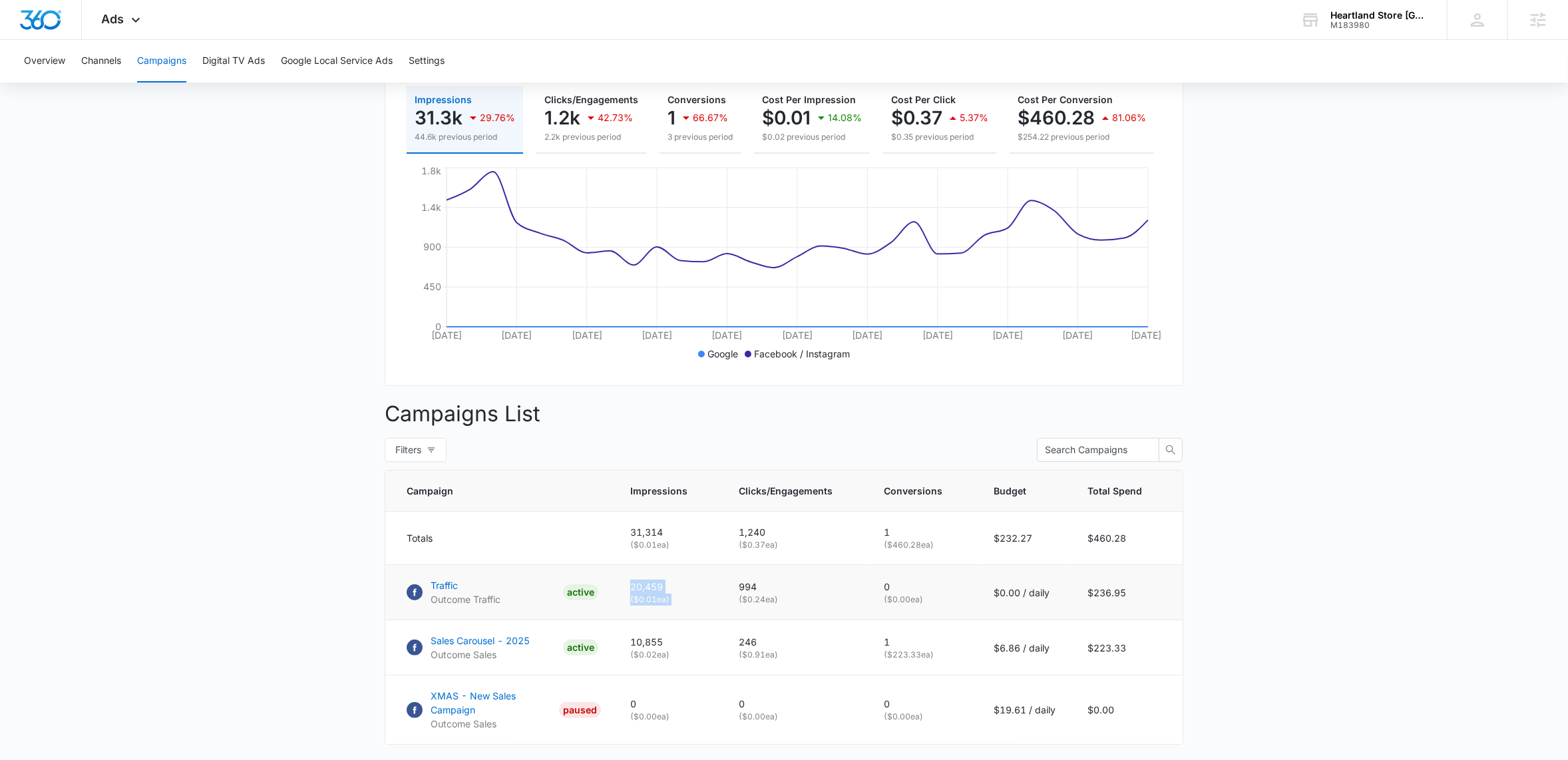
click at [749, 593] on tr "Traffic Outcome Traffic ACTIVE 20,459 ( $0.01 ea) 994 ( $0.24 ea) 0 ( $0.00 ea)…" at bounding box center [784, 592] width 797 height 55
click at [752, 593] on p "994" at bounding box center [795, 586] width 113 height 14
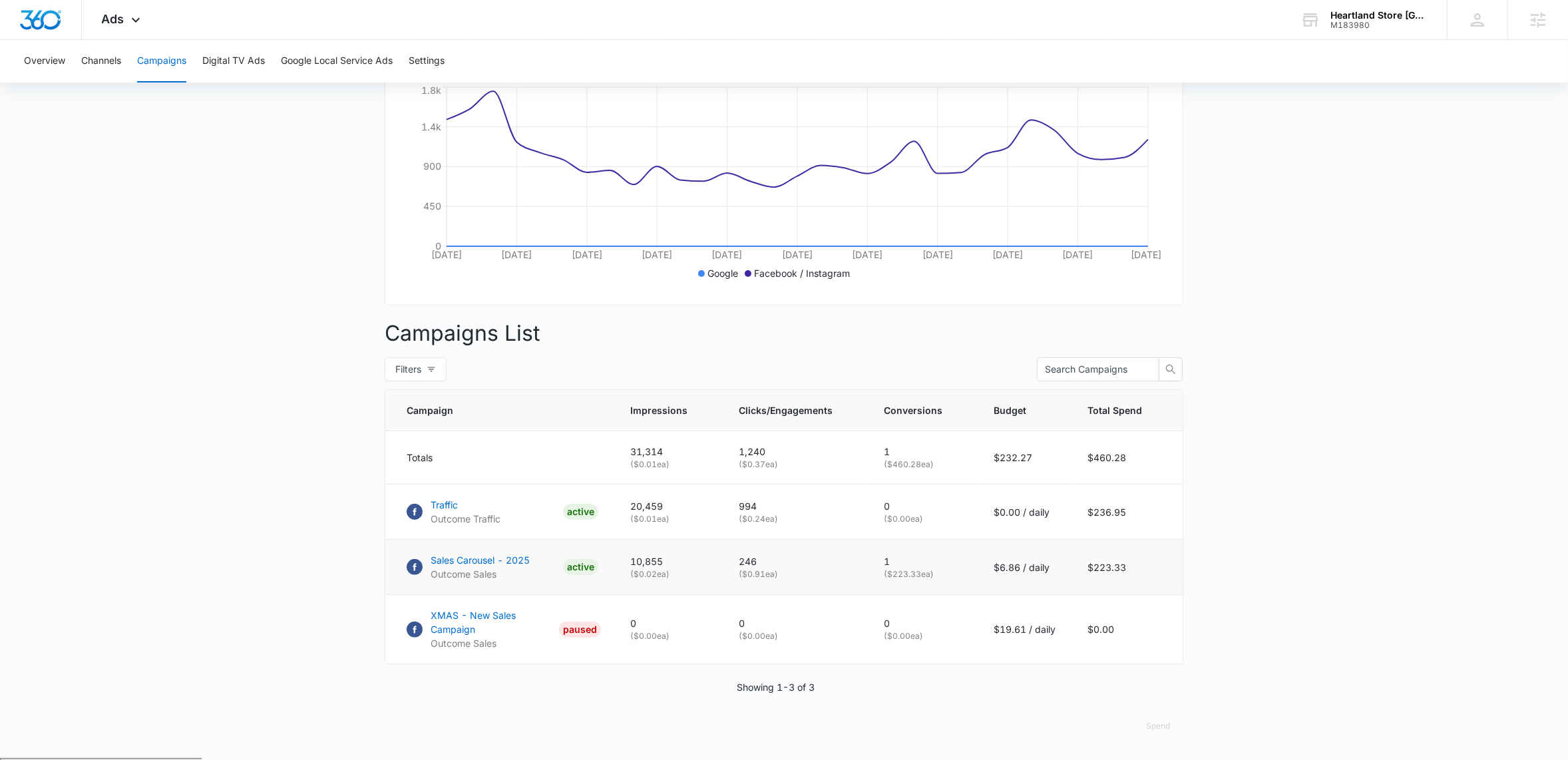
scroll to position [271, 0]
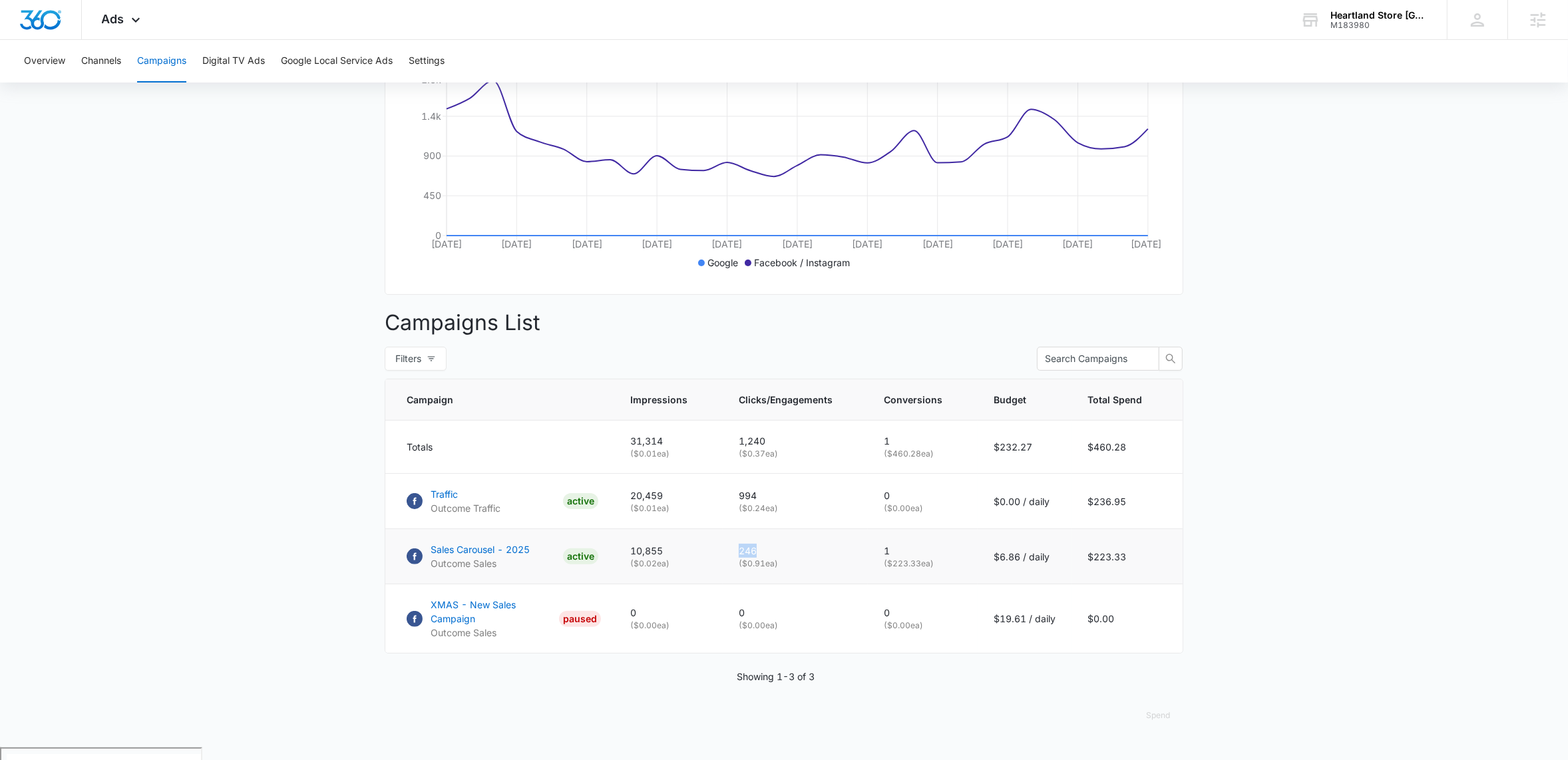
drag, startPoint x: 741, startPoint y: 564, endPoint x: 796, endPoint y: 562, distance: 55.0
click at [796, 557] on p "246" at bounding box center [795, 551] width 113 height 14
drag, startPoint x: 744, startPoint y: 506, endPoint x: 774, endPoint y: 508, distance: 30.1
click at [774, 502] on p "994" at bounding box center [795, 495] width 113 height 14
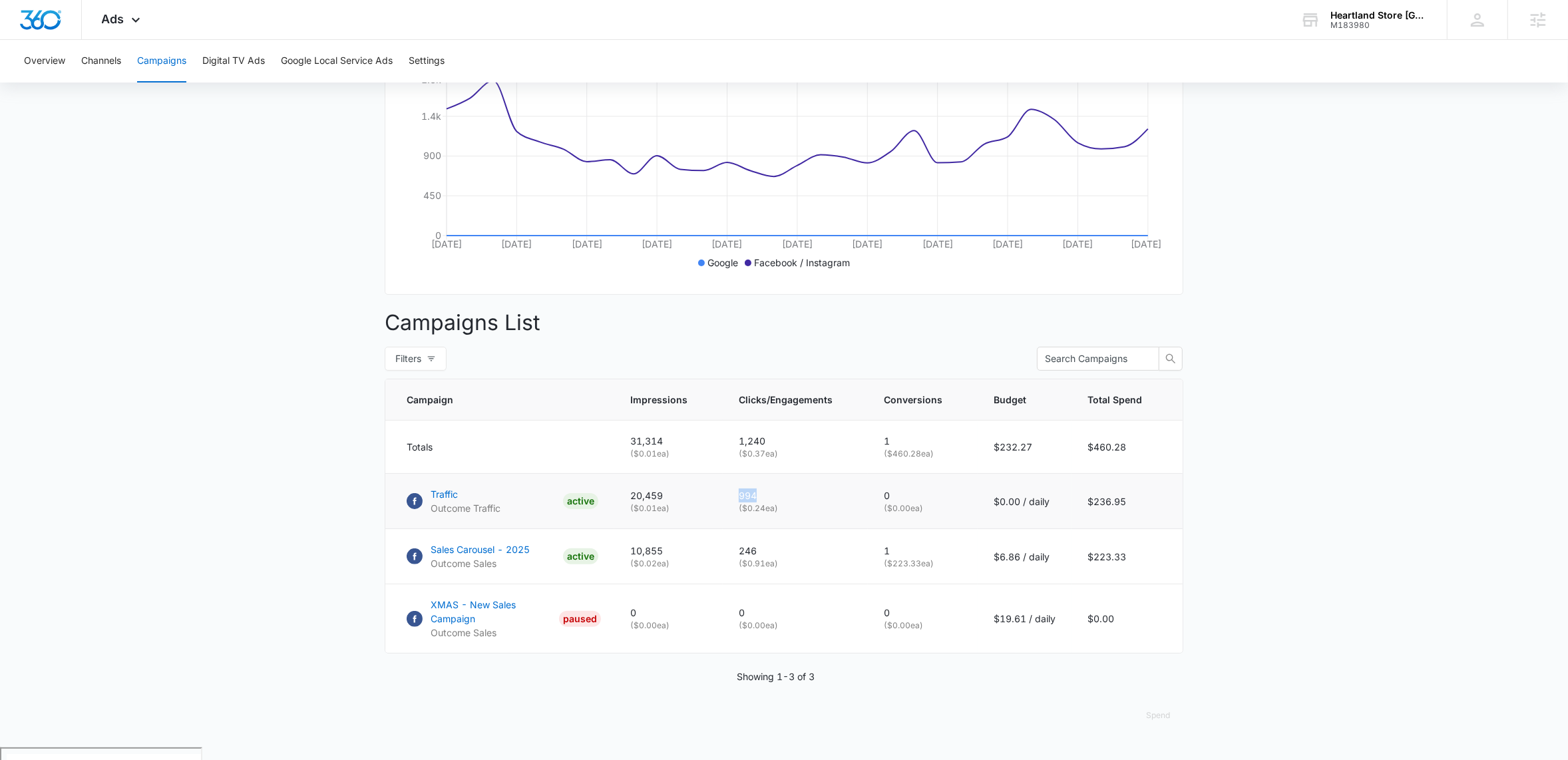
click at [774, 502] on p "994" at bounding box center [795, 495] width 113 height 14
drag, startPoint x: 1097, startPoint y: 512, endPoint x: 1252, endPoint y: 520, distance: 155.2
click at [1237, 520] on main "Campaigns Filters 09/12/2025 10/12/2025 Overall Results Impressions 31.3k 29.76…" at bounding box center [784, 301] width 1568 height 893
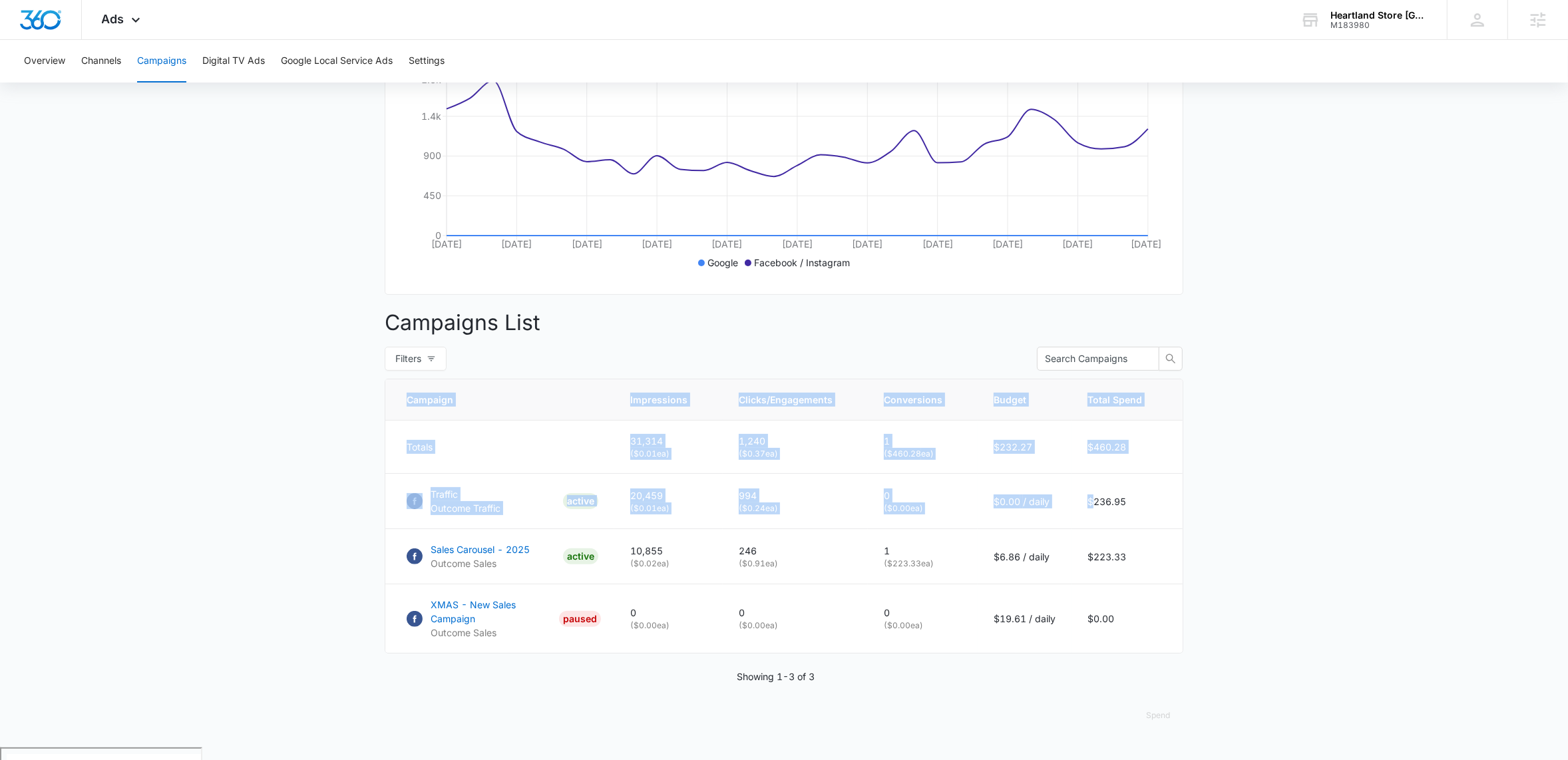
click at [1260, 520] on main "Campaigns Filters 09/12/2025 10/12/2025 Overall Results Impressions 31.3k 29.76…" at bounding box center [784, 301] width 1568 height 893
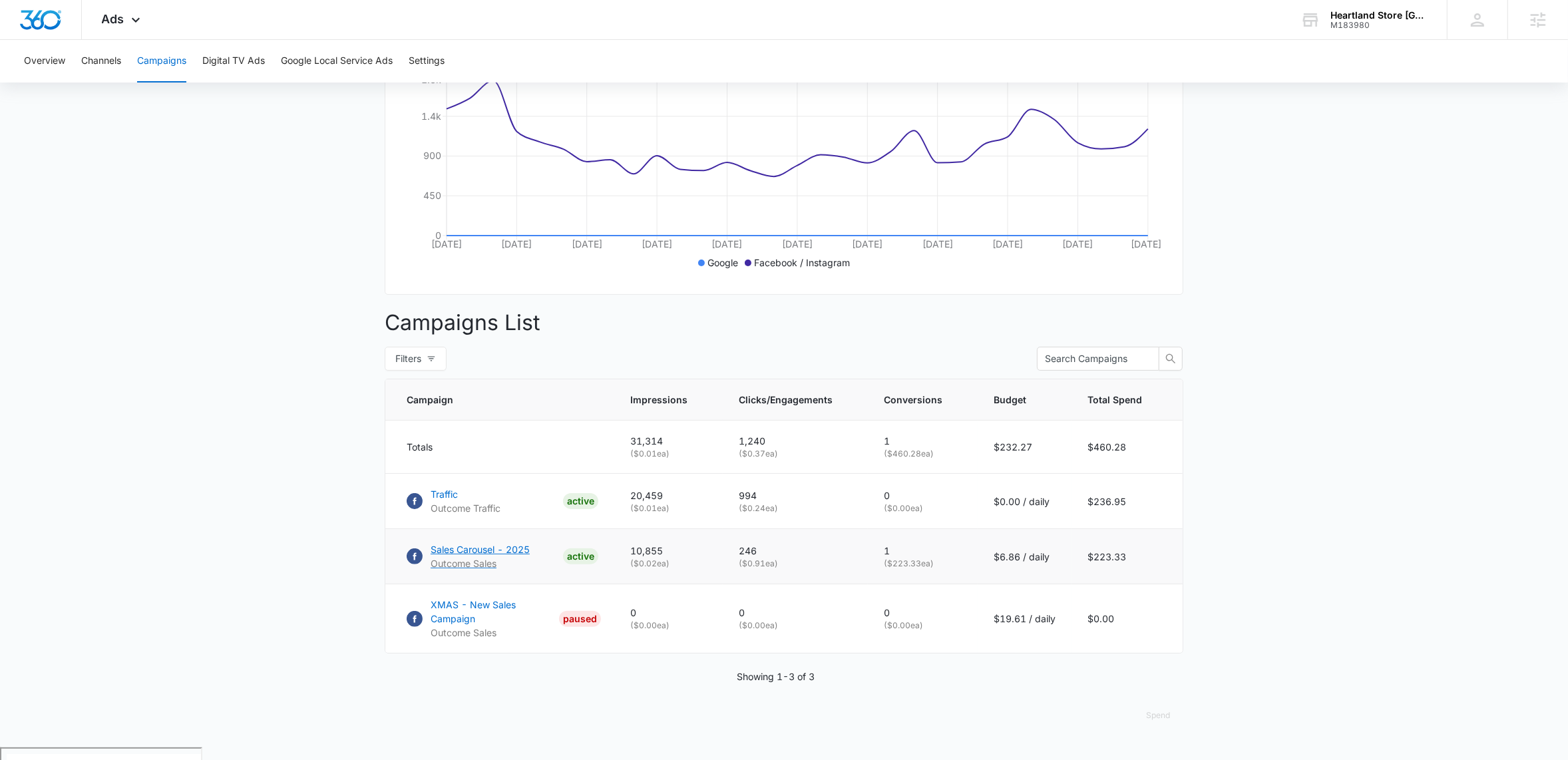
click at [465, 556] on p "Sales Carousel - 2025" at bounding box center [480, 549] width 99 height 14
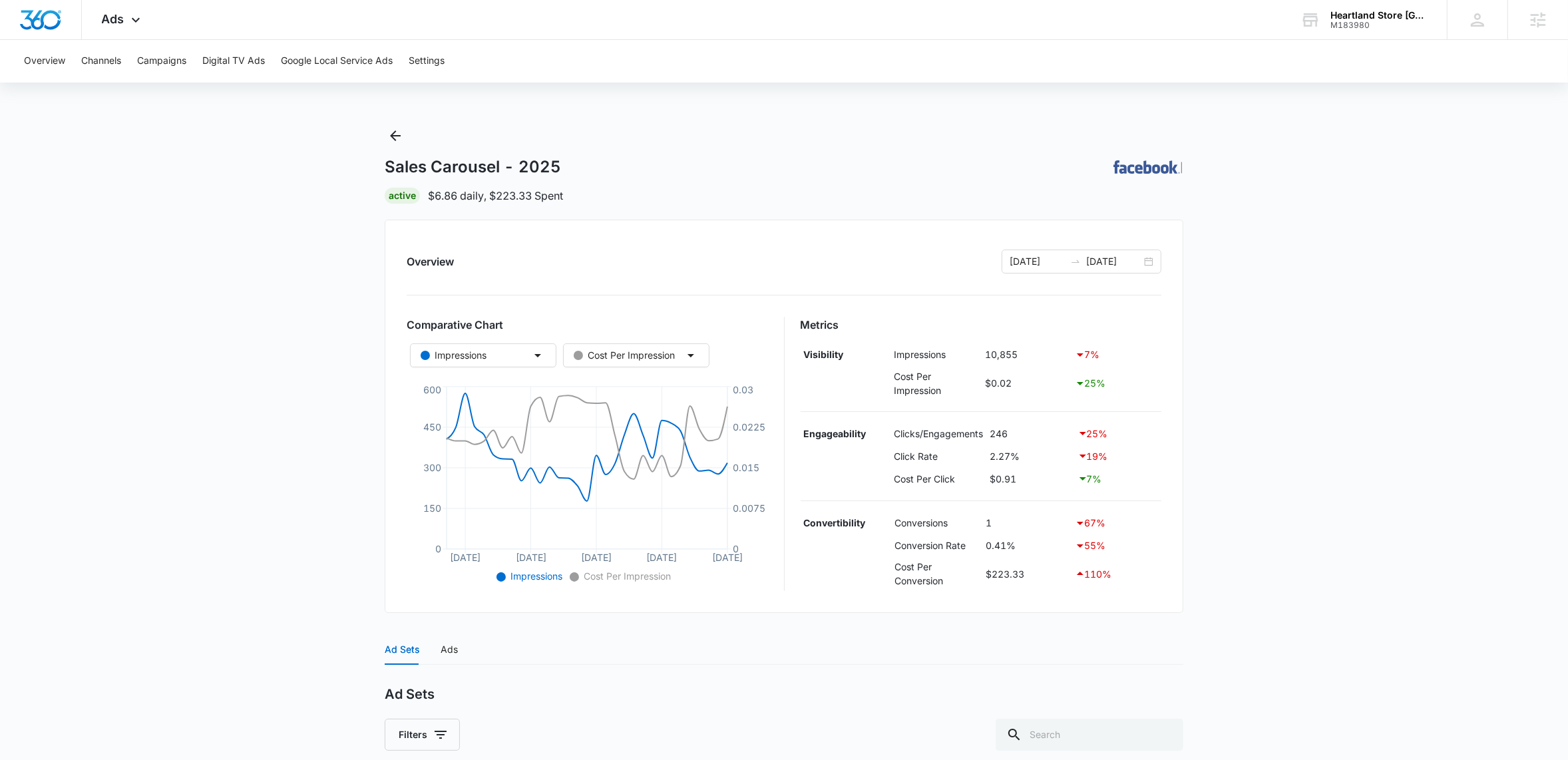
click at [370, 255] on main "Sales Carousel - 2025 | Active $6.86 daily , $223.33 Spent Overview 09/12/2025 …" at bounding box center [784, 525] width 1568 height 801
click at [394, 138] on icon "Back" at bounding box center [396, 136] width 11 height 11
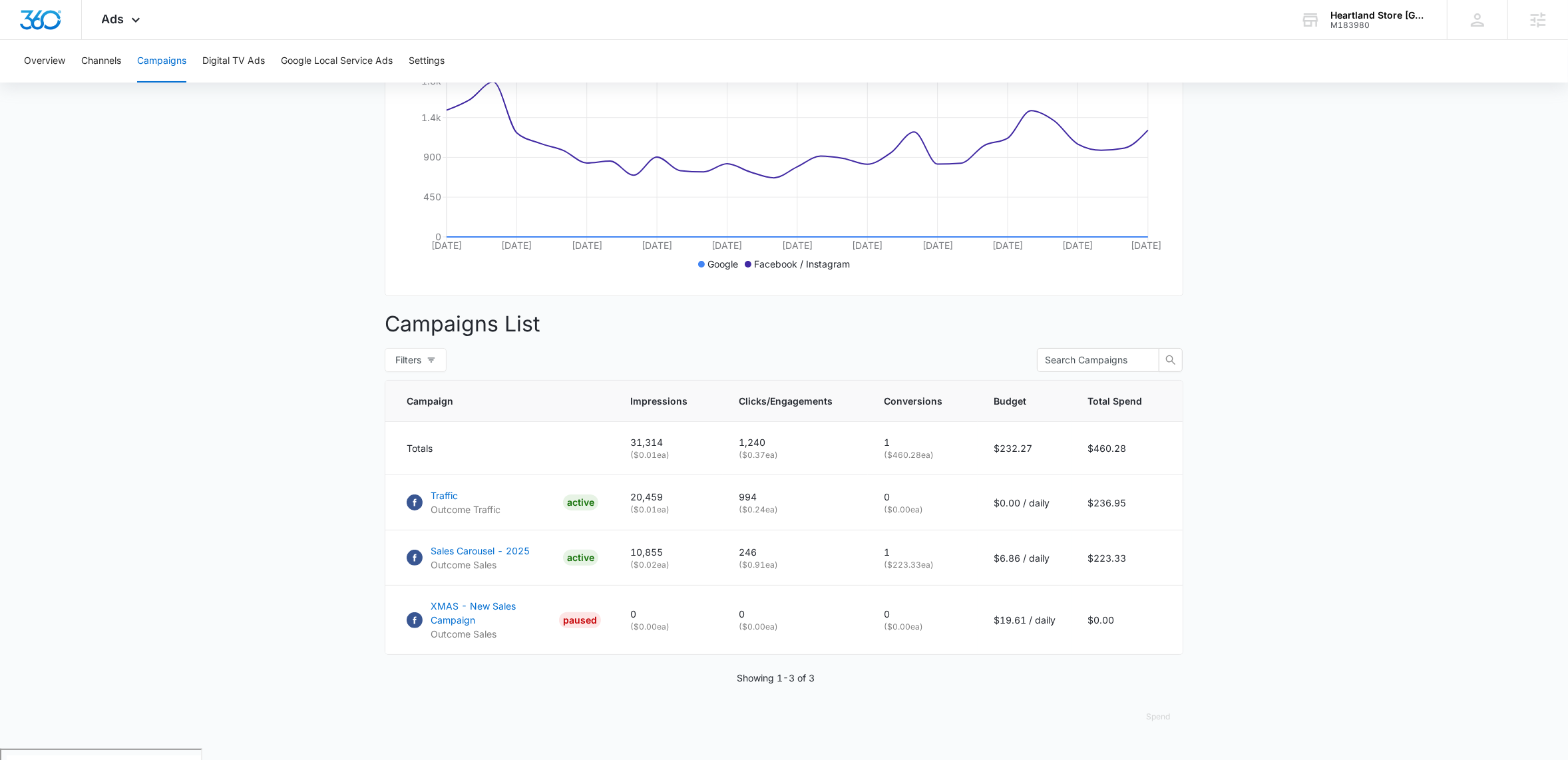
scroll to position [271, 0]
click at [447, 501] on p "Traffic" at bounding box center [465, 493] width 70 height 14
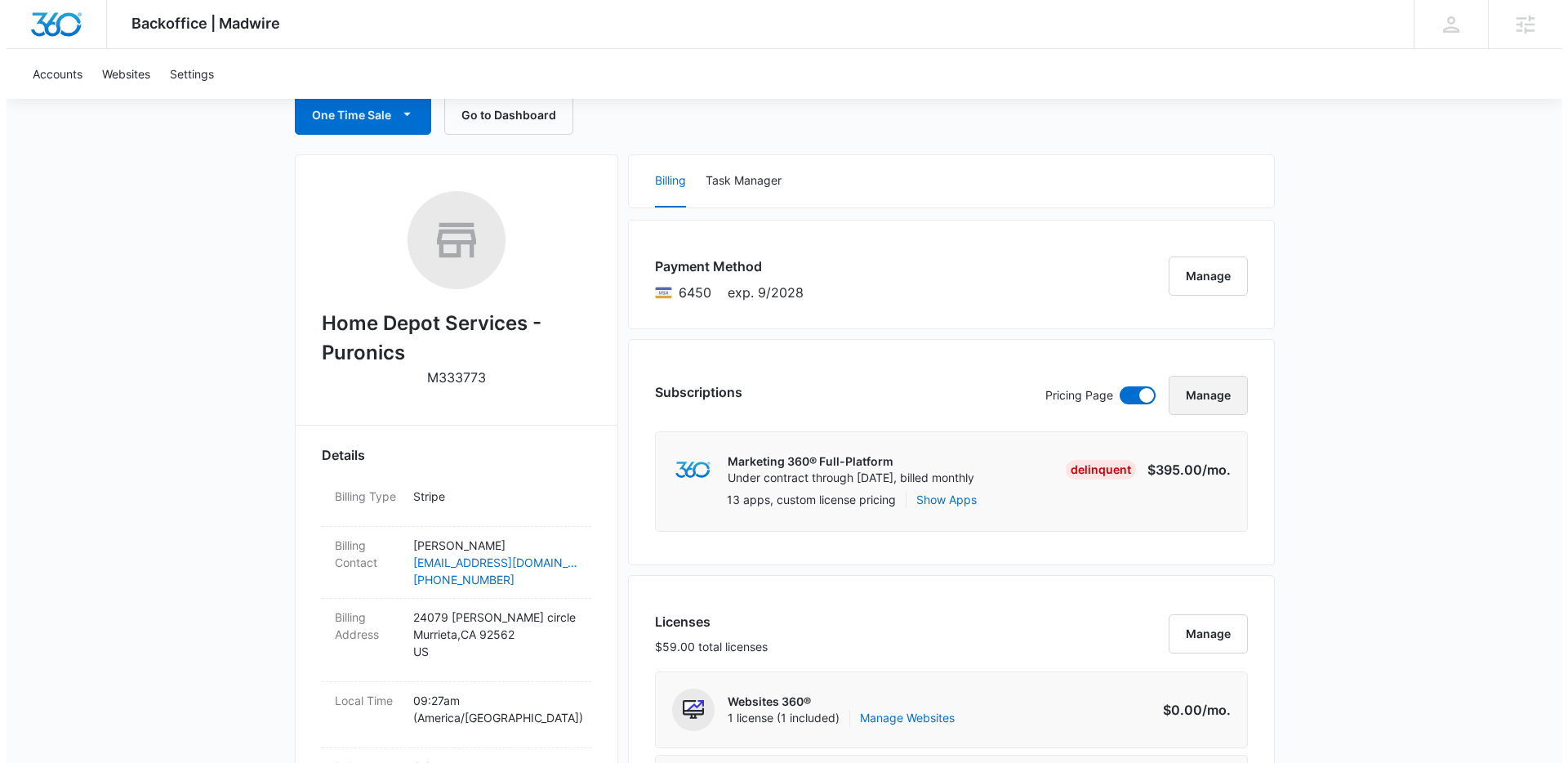
scroll to position [171, 0]
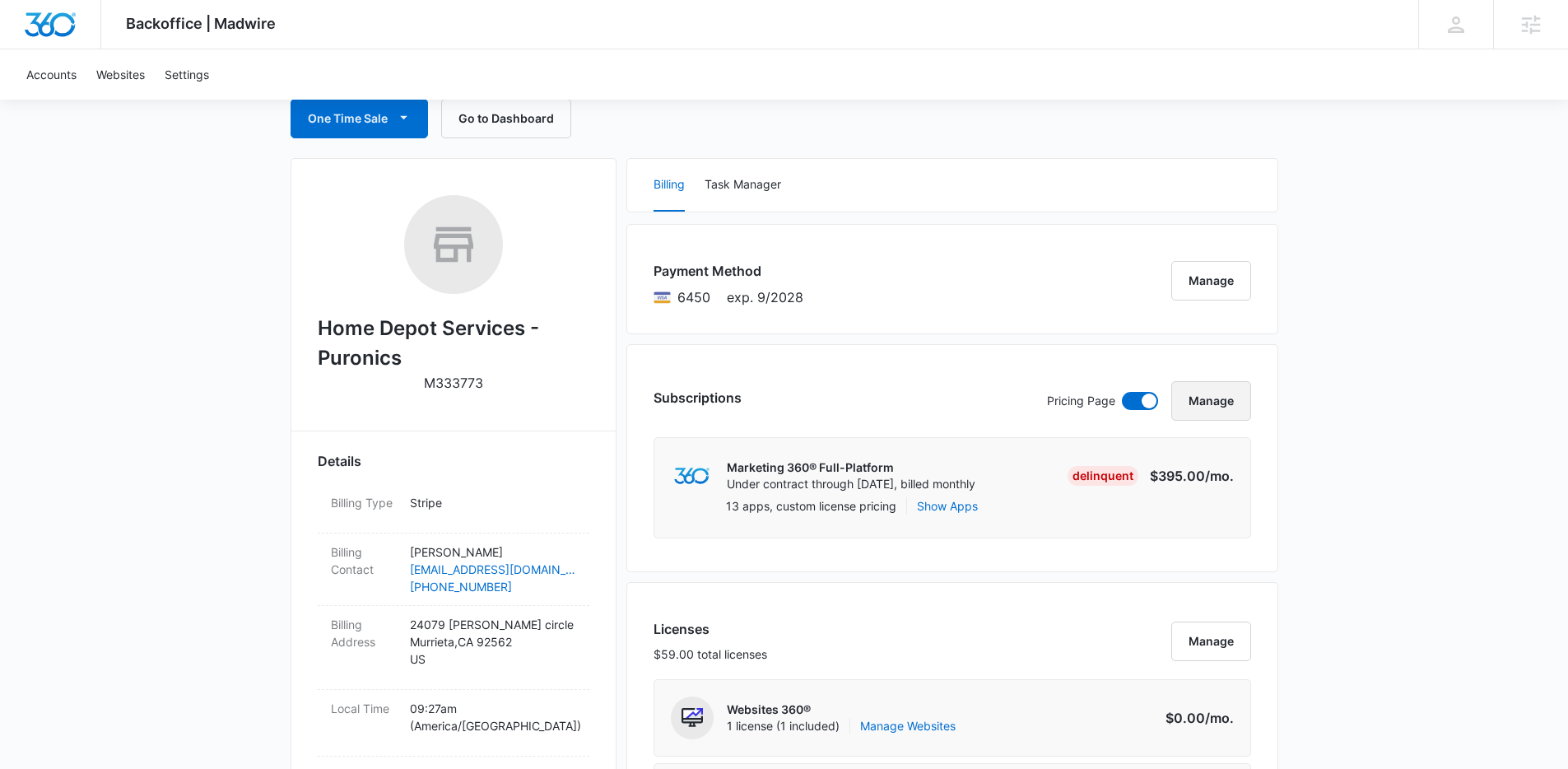
click at [1213, 410] on button "Manage" at bounding box center [1211, 401] width 80 height 40
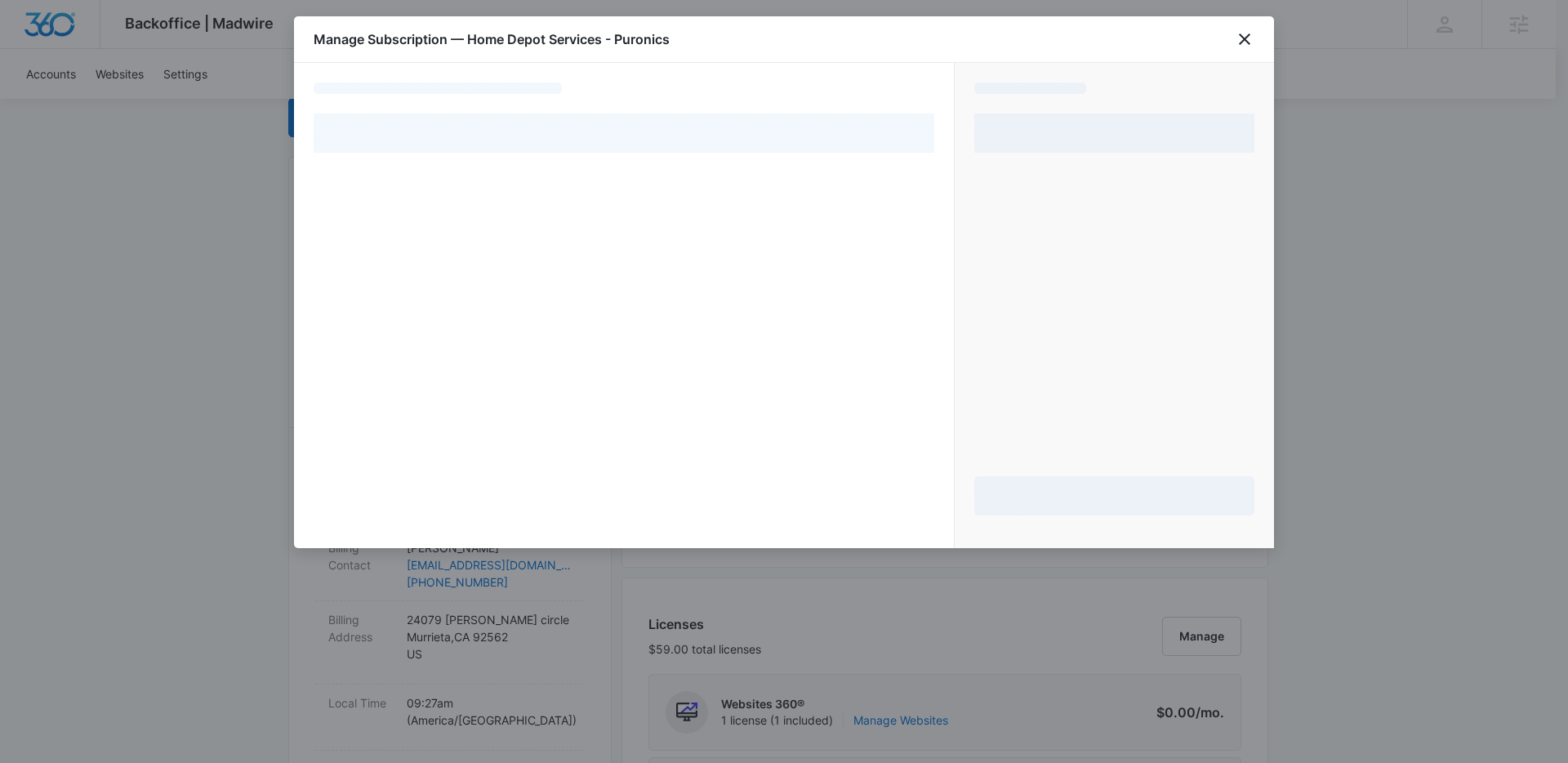
select select "pm_1RhhDnA4n8RTgNjUNFJBp3D3"
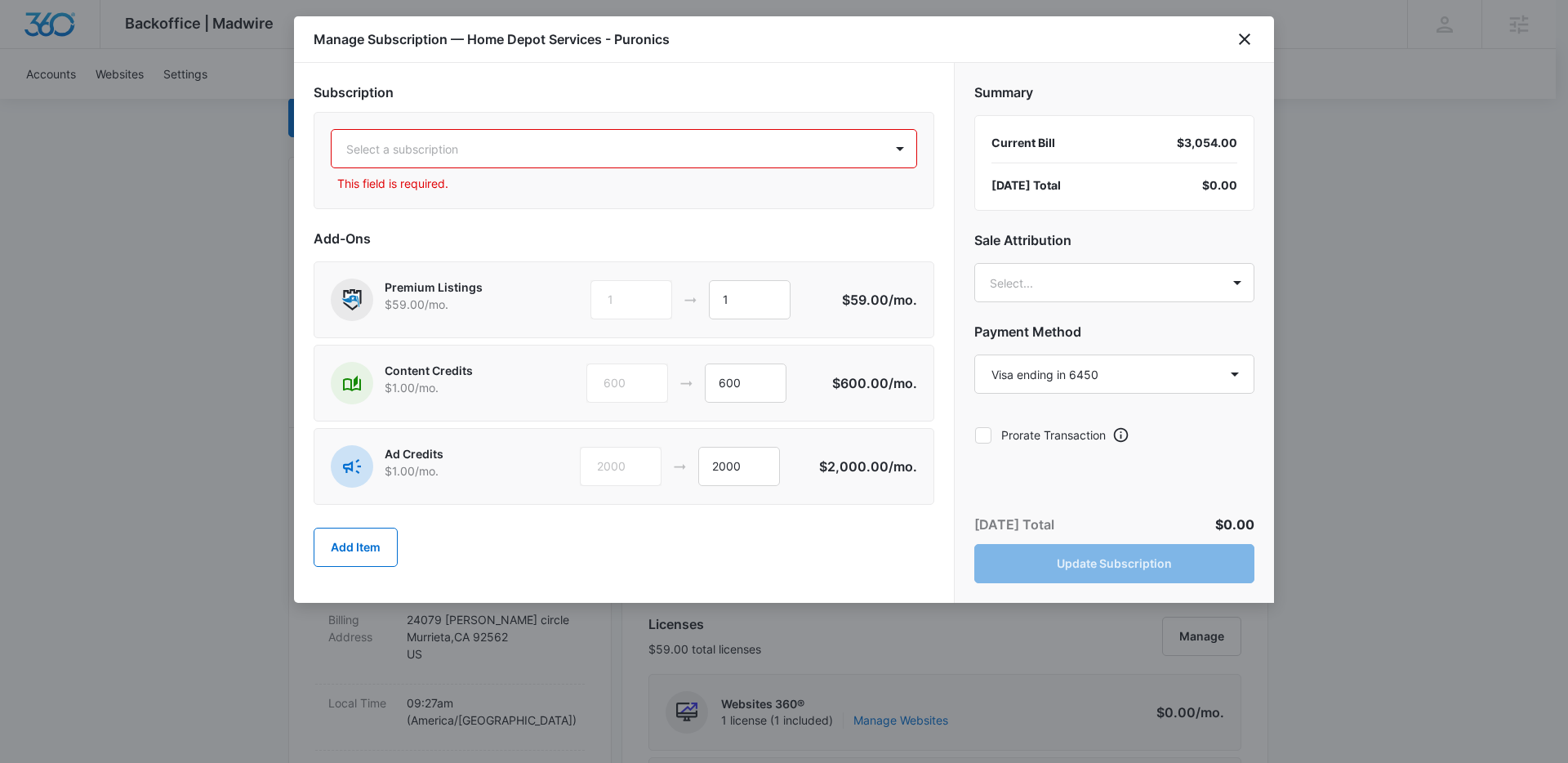
click at [586, 141] on div at bounding box center [604, 148] width 516 height 21
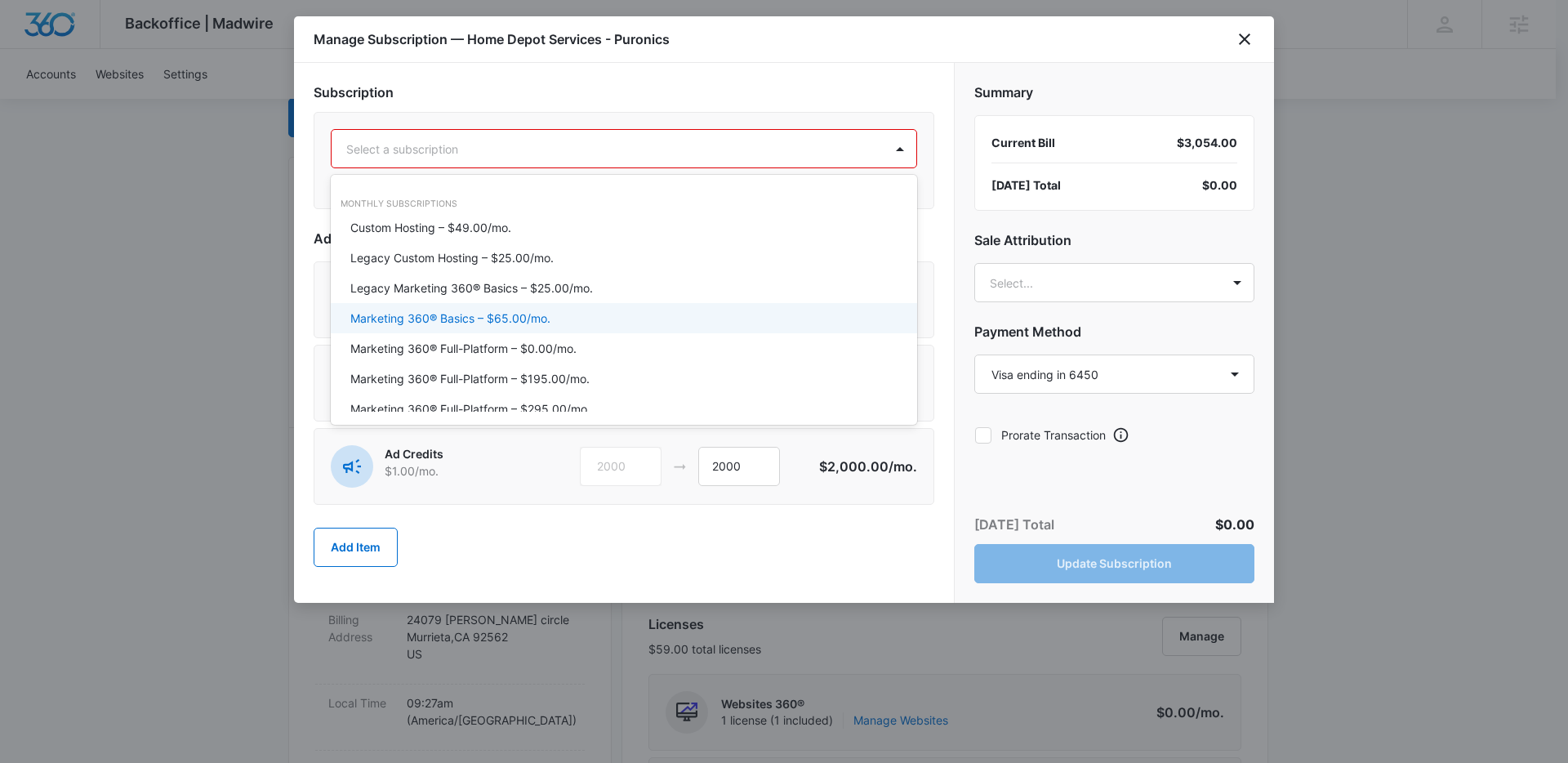
click at [480, 315] on p "Marketing 360® Basics – $65.00/mo." at bounding box center [450, 318] width 200 height 17
